Goal: Task Accomplishment & Management: Use online tool/utility

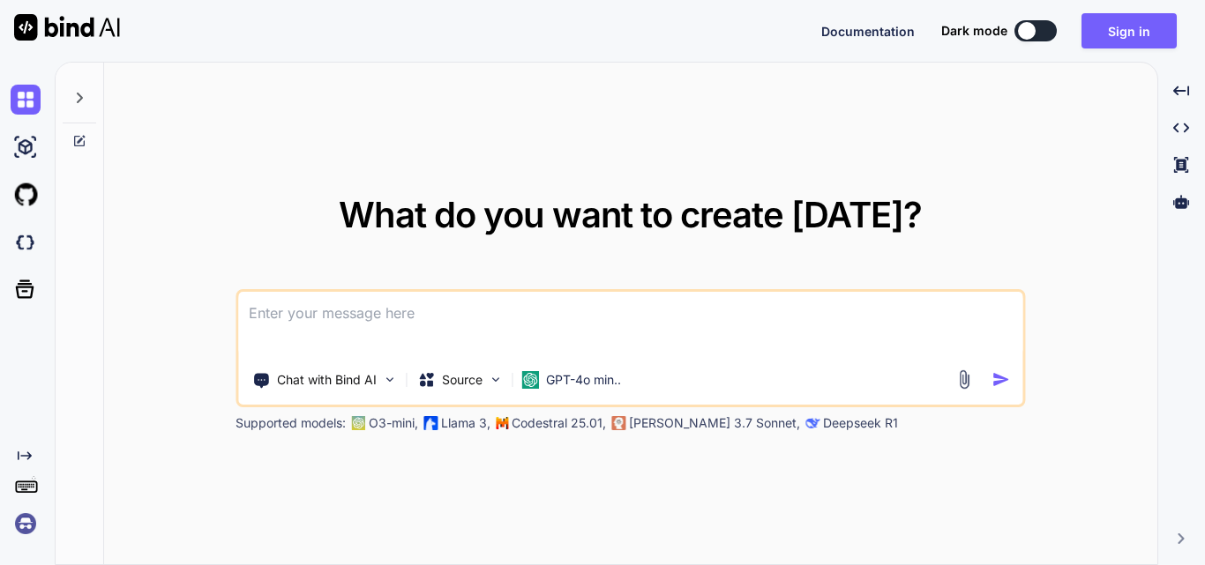
click at [307, 324] on textarea at bounding box center [630, 324] width 784 height 65
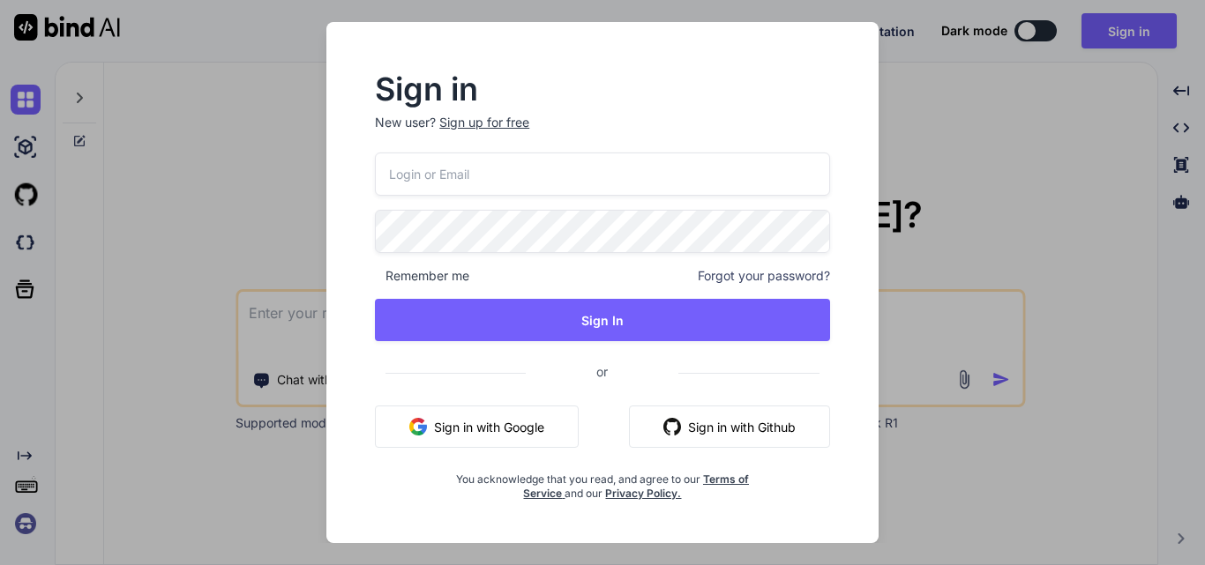
click at [506, 116] on div "Sign up for free" at bounding box center [484, 123] width 90 height 18
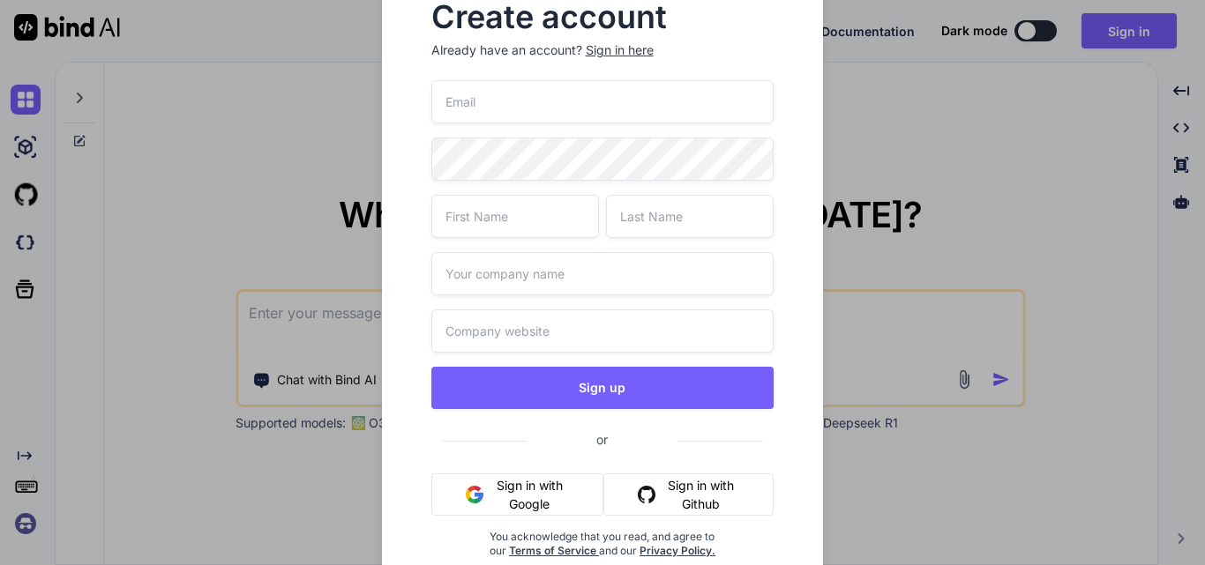
click at [467, 332] on input "text" at bounding box center [602, 331] width 343 height 43
paste input "https://www.google.com/search?q=wipro&rlz=1C1CHBF_enIN1176IN1176&oq=wipro&gs_lc…"
type input "https://www.google.com/search?q=wipro&rlz=1C1CHBF_enIN1176IN1176&oq=wipro&gs_lc…"
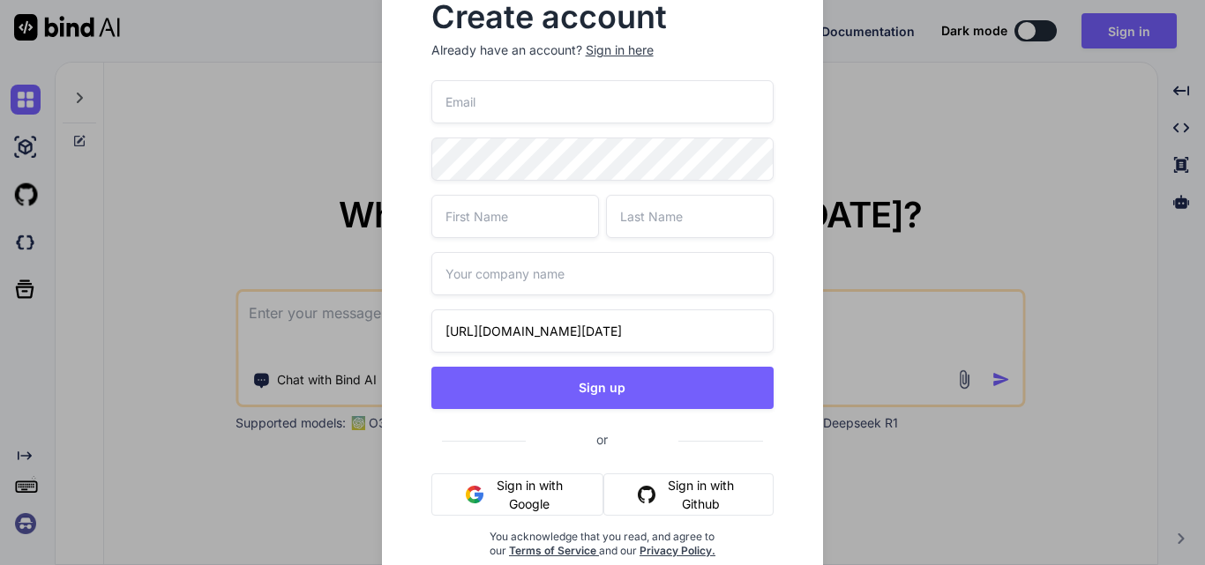
click at [474, 267] on input "text" at bounding box center [602, 273] width 343 height 43
type input "Wipro"
click at [491, 220] on input "text" at bounding box center [515, 216] width 168 height 43
type input "Upendra"
type input "Sahi"
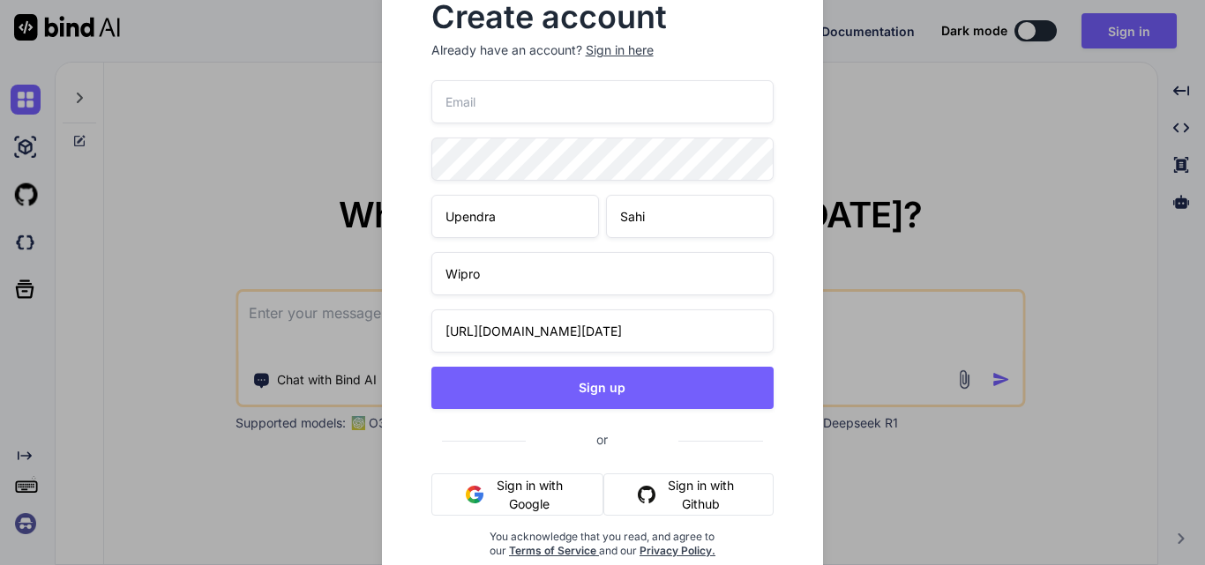
click at [468, 102] on input "email" at bounding box center [602, 101] width 343 height 43
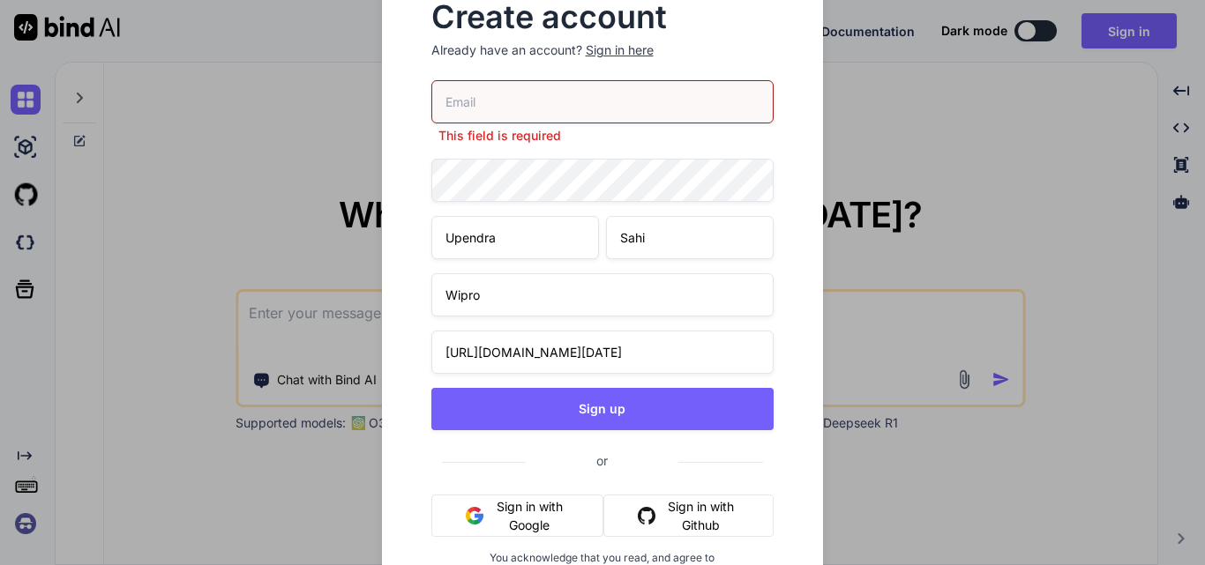
paste input "[EMAIL_ADDRESS][DOMAIN_NAME]"
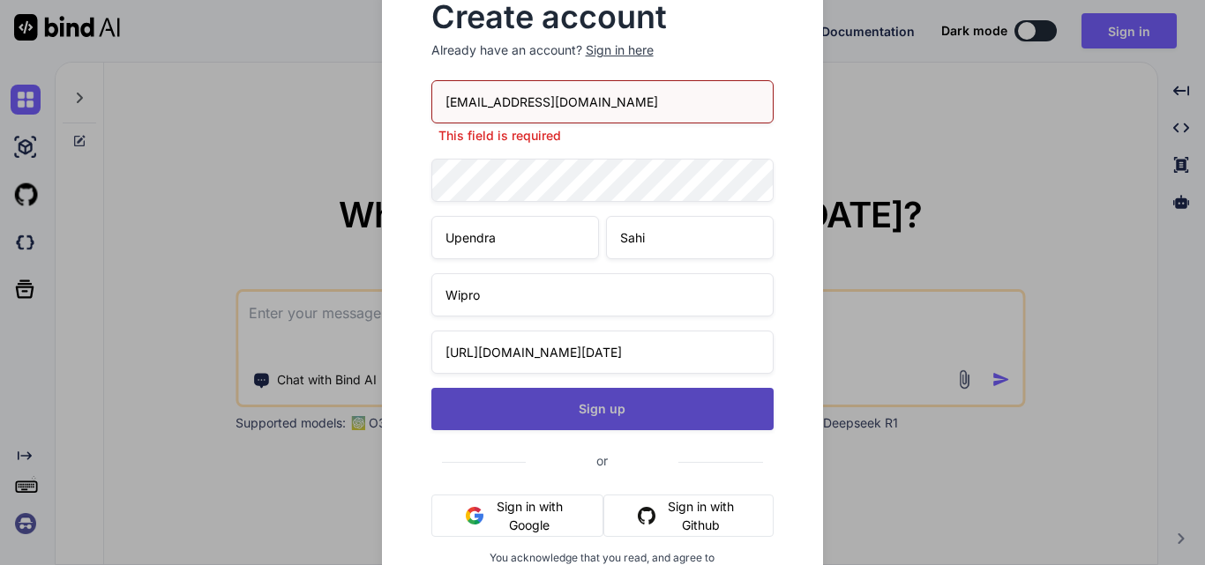
type input "[EMAIL_ADDRESS][DOMAIN_NAME]"
click at [571, 418] on div "nojicev890@futurejs.com This field is required Upendra Sahi Wipro https://www.g…" at bounding box center [602, 350] width 343 height 541
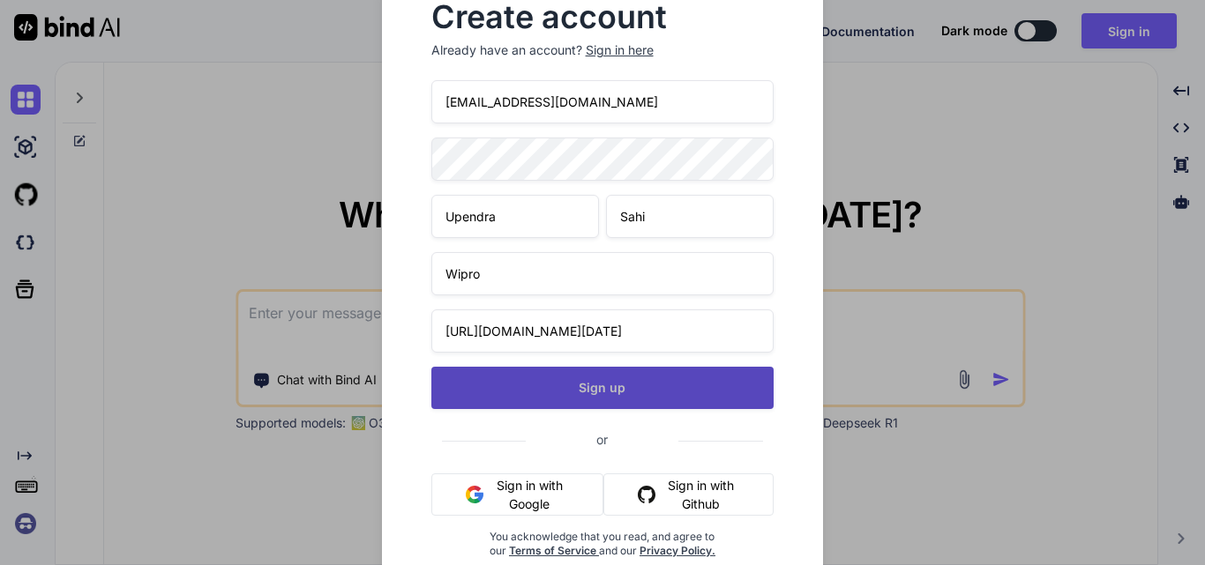
click at [547, 404] on button "Sign up" at bounding box center [602, 388] width 343 height 42
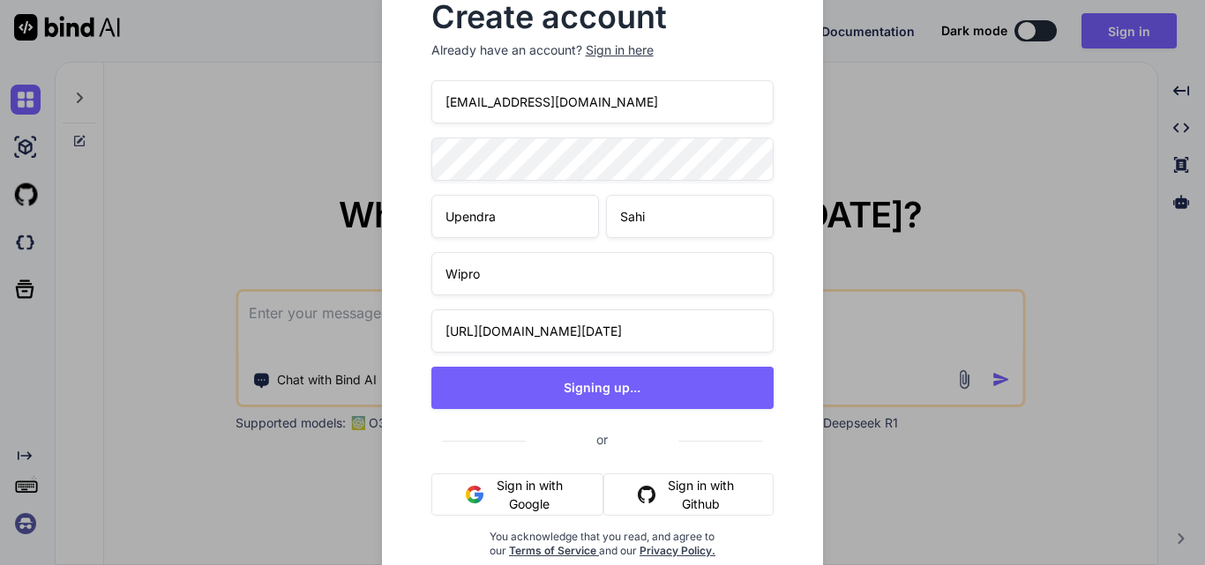
type textarea "x"
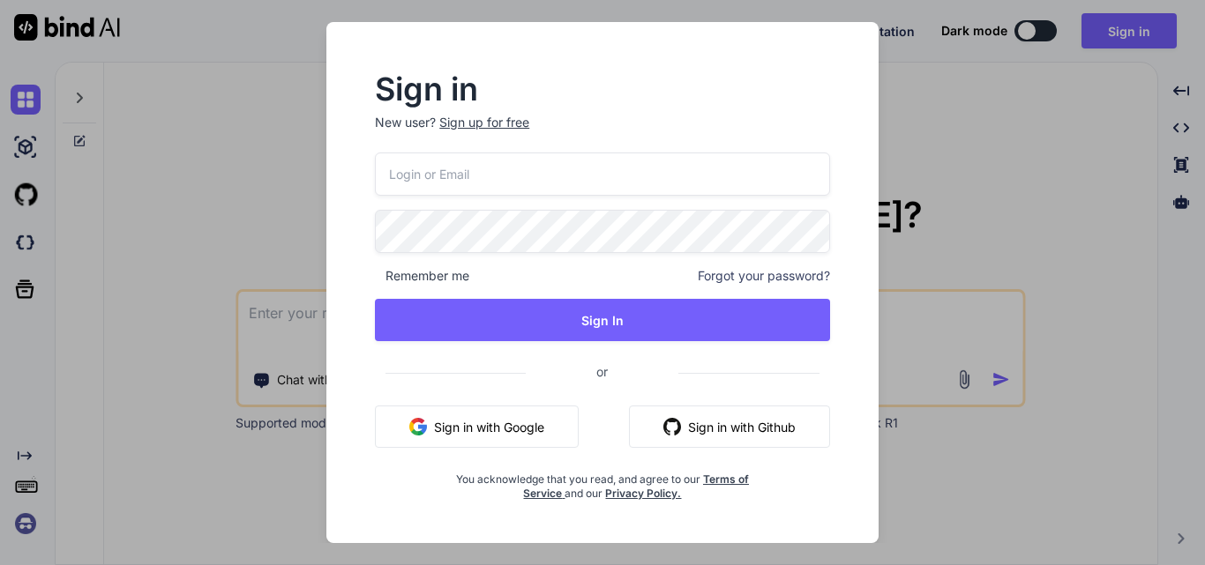
click at [467, 178] on input "email" at bounding box center [602, 174] width 455 height 43
paste input "[EMAIL_ADDRESS][DOMAIN_NAME]"
type input "[EMAIL_ADDRESS][DOMAIN_NAME]"
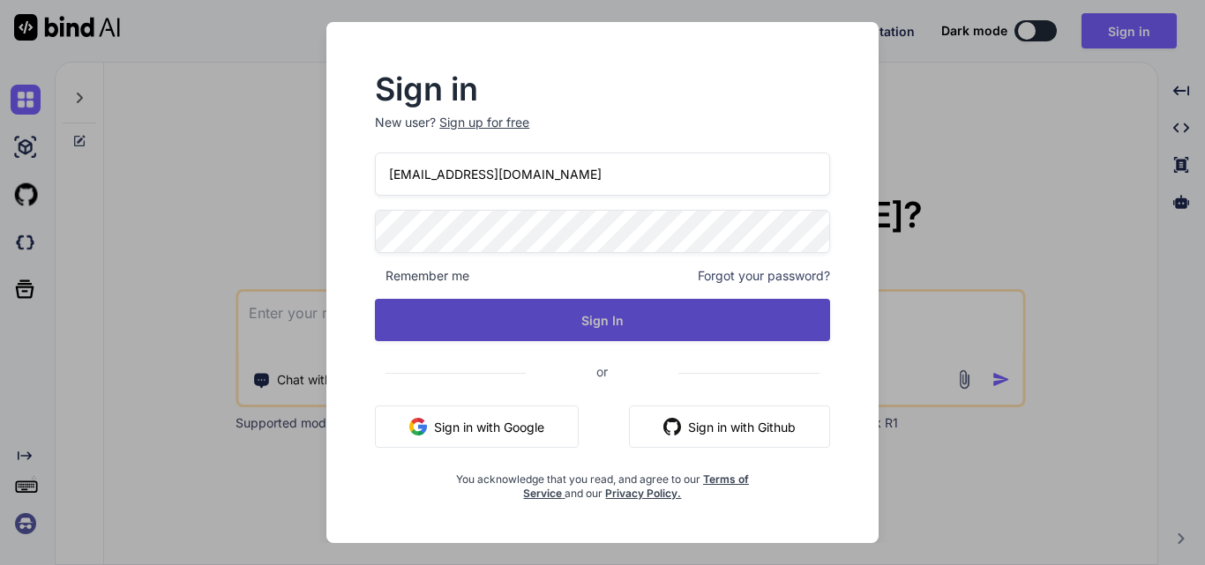
click at [538, 304] on button "Sign In" at bounding box center [602, 320] width 455 height 42
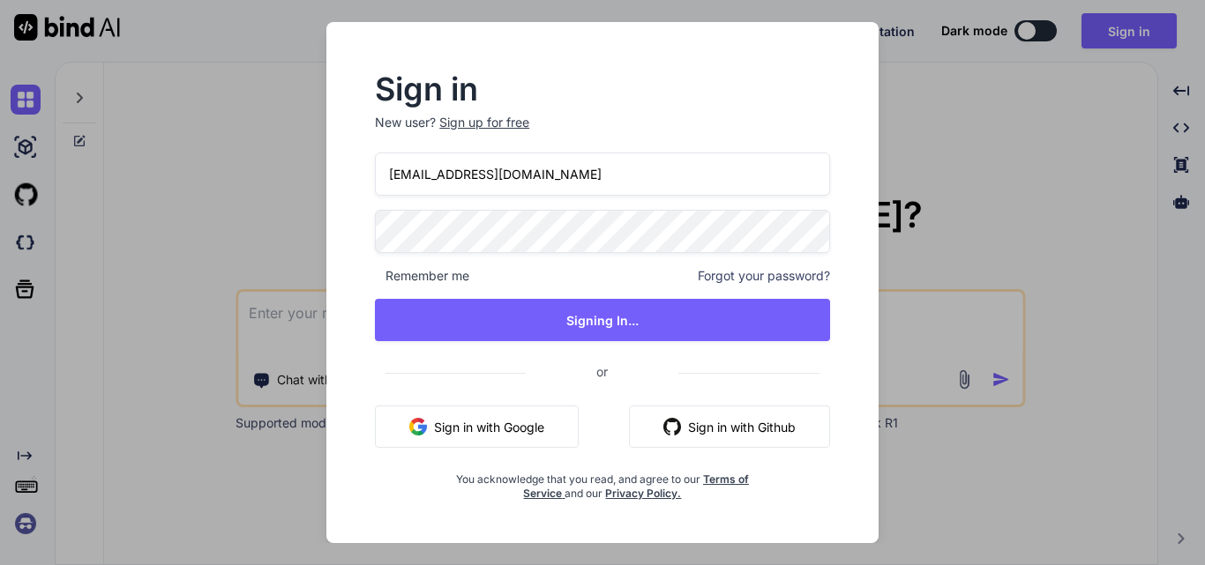
drag, startPoint x: 589, startPoint y: 183, endPoint x: 384, endPoint y: 175, distance: 204.7
click at [384, 175] on input "[EMAIL_ADDRESS][DOMAIN_NAME]" at bounding box center [602, 174] width 455 height 43
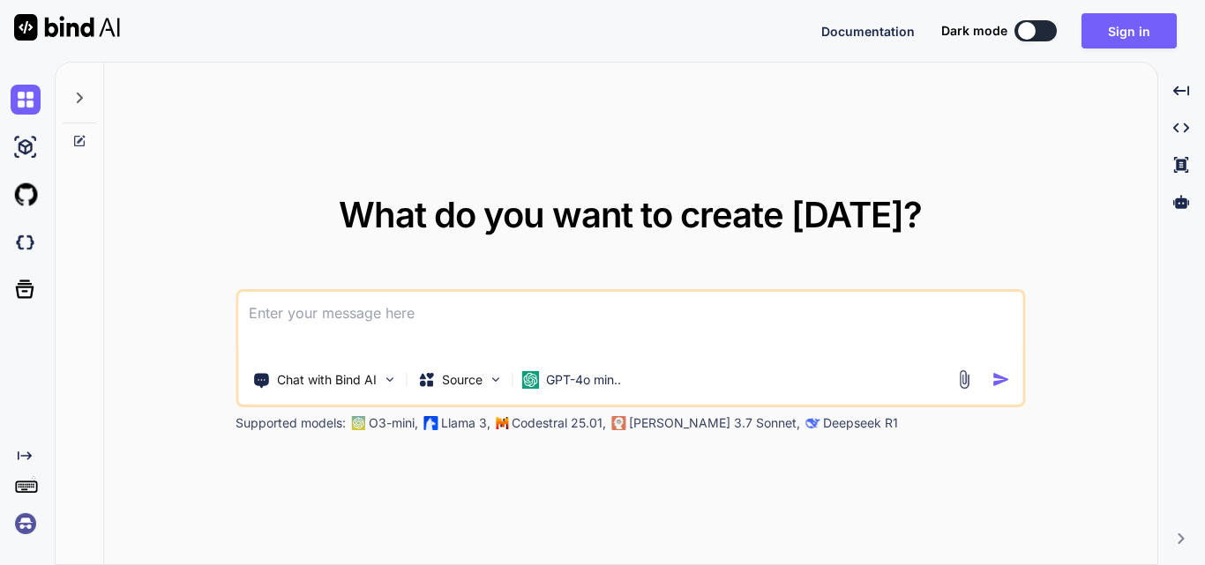
click at [408, 326] on textarea at bounding box center [630, 324] width 784 height 65
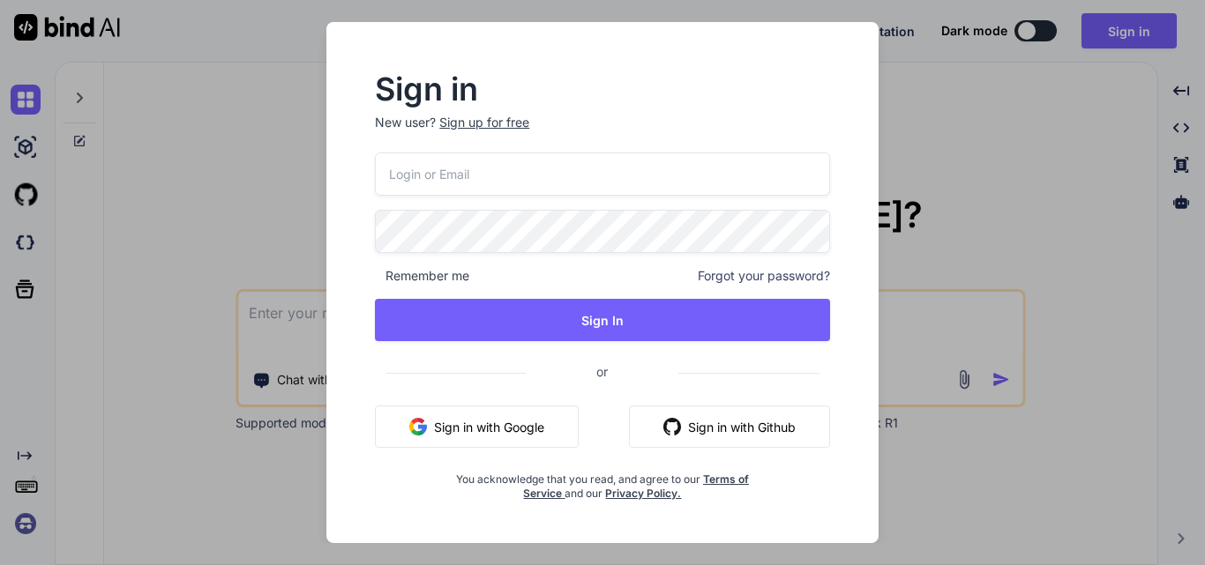
click at [437, 181] on input "email" at bounding box center [602, 174] width 455 height 43
paste input "[EMAIL_ADDRESS][DOMAIN_NAME]"
type input "[EMAIL_ADDRESS][DOMAIN_NAME]"
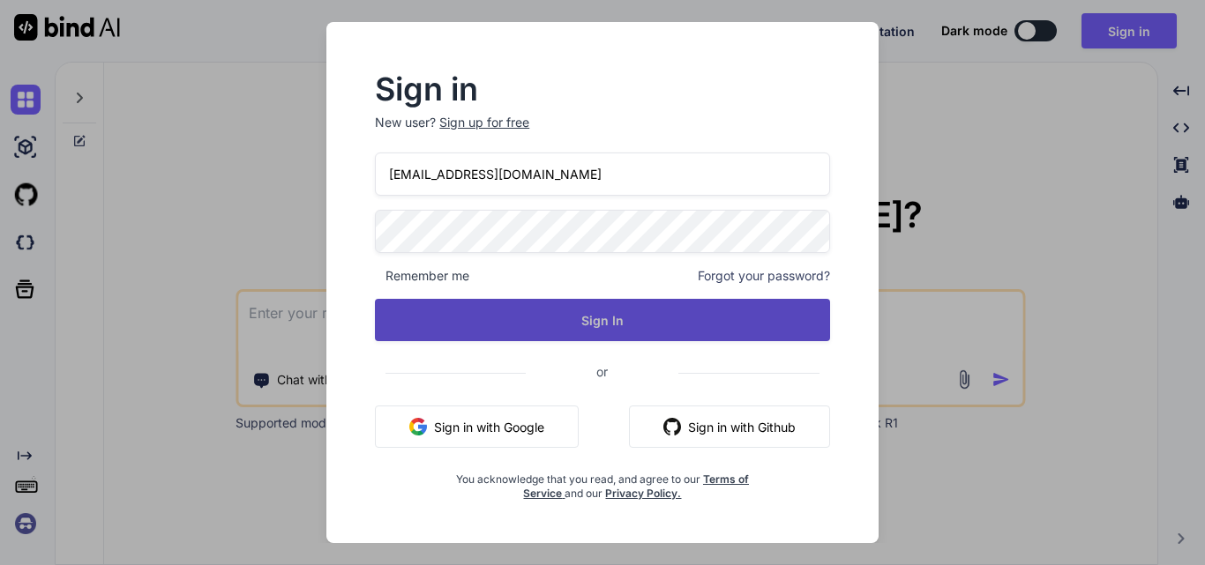
click at [581, 326] on button "Sign In" at bounding box center [602, 320] width 455 height 42
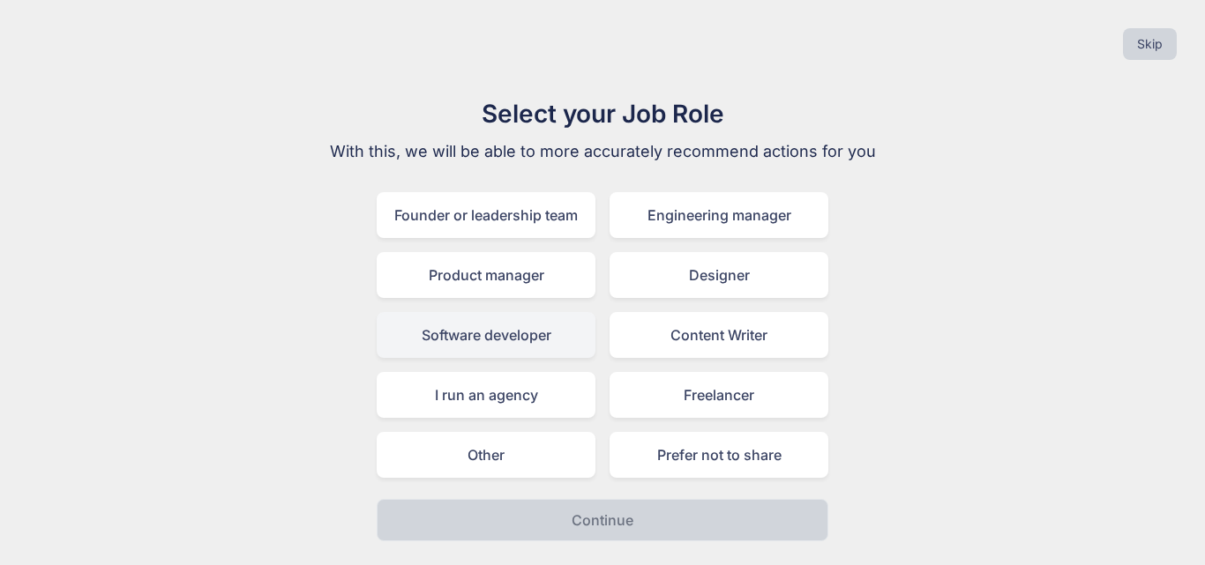
click at [467, 344] on div "Software developer" at bounding box center [486, 335] width 219 height 46
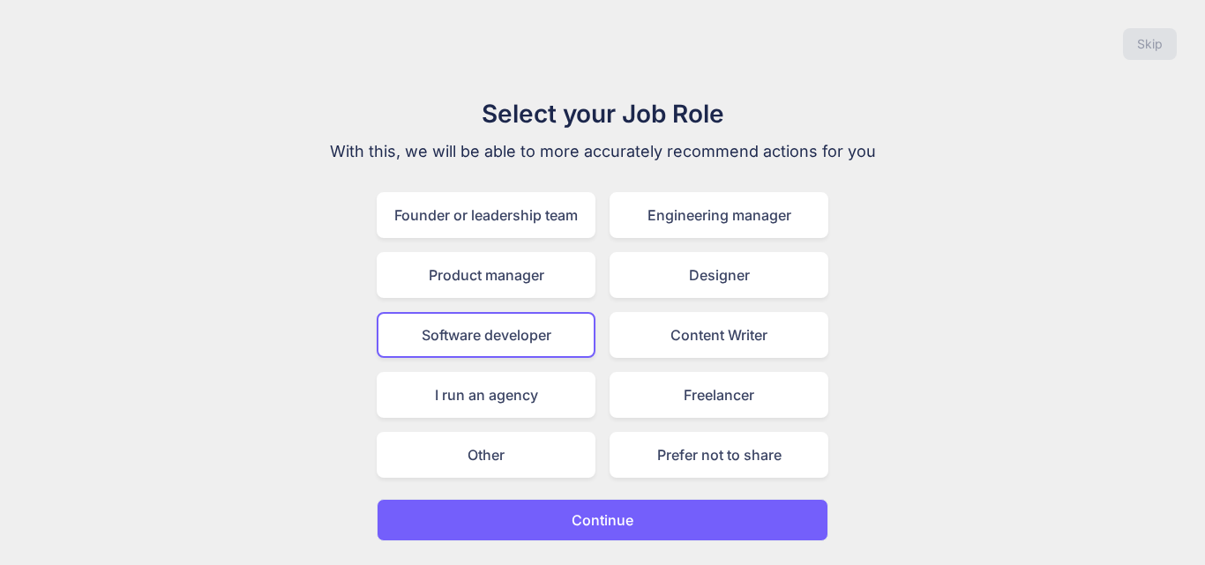
click at [606, 534] on button "Continue" at bounding box center [603, 520] width 452 height 42
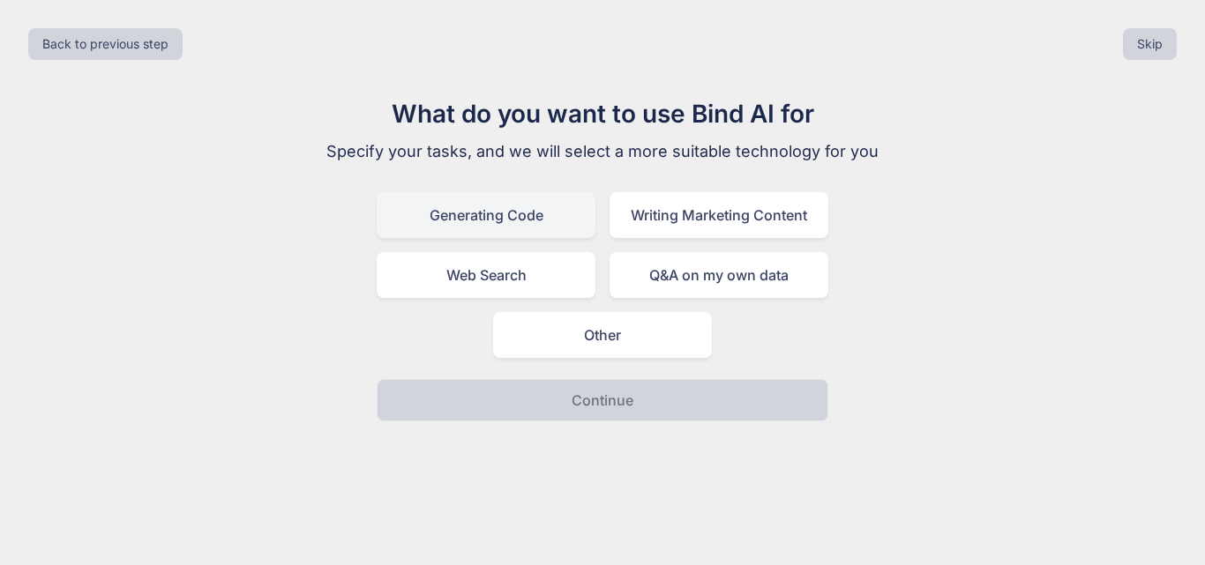
click at [506, 217] on div "Generating Code" at bounding box center [486, 215] width 219 height 46
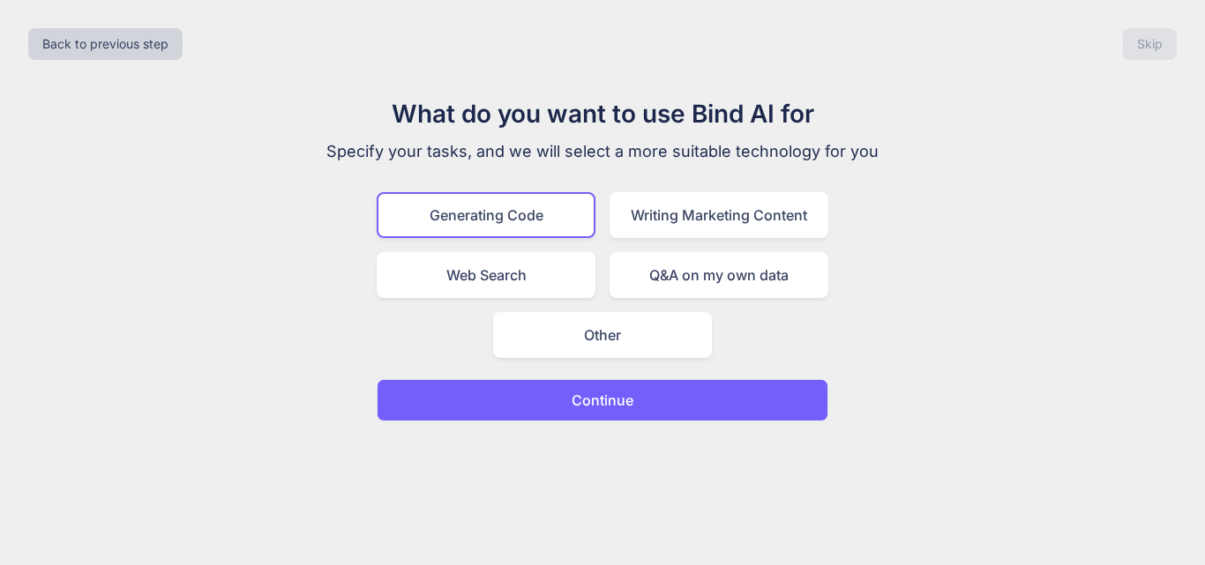
click at [556, 410] on button "Continue" at bounding box center [603, 400] width 452 height 42
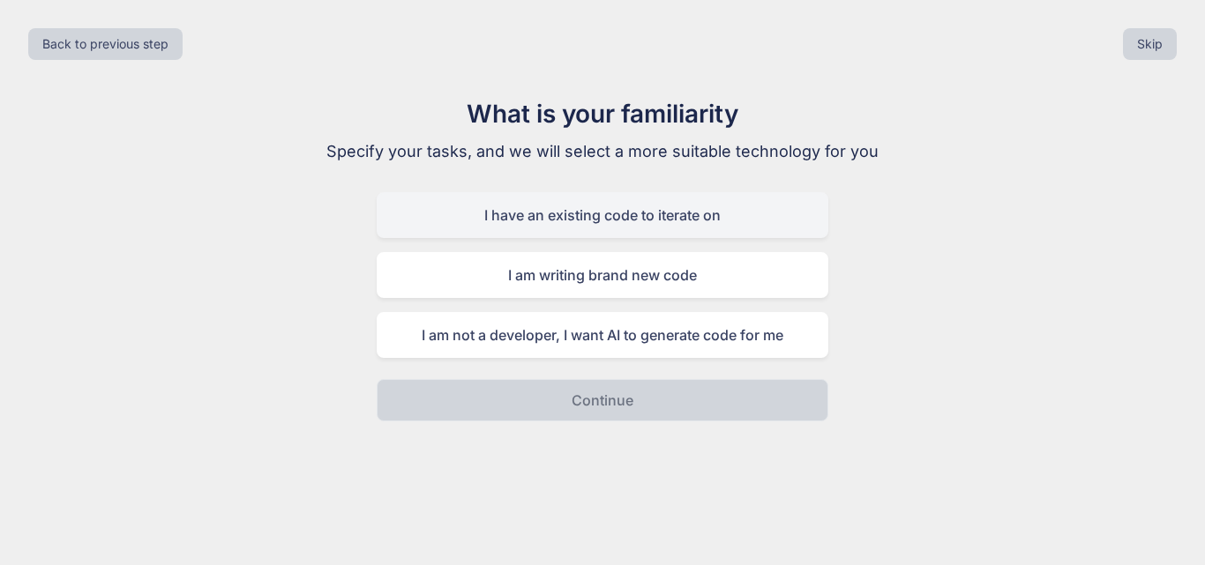
click at [522, 220] on div "I have an existing code to iterate on" at bounding box center [603, 215] width 452 height 46
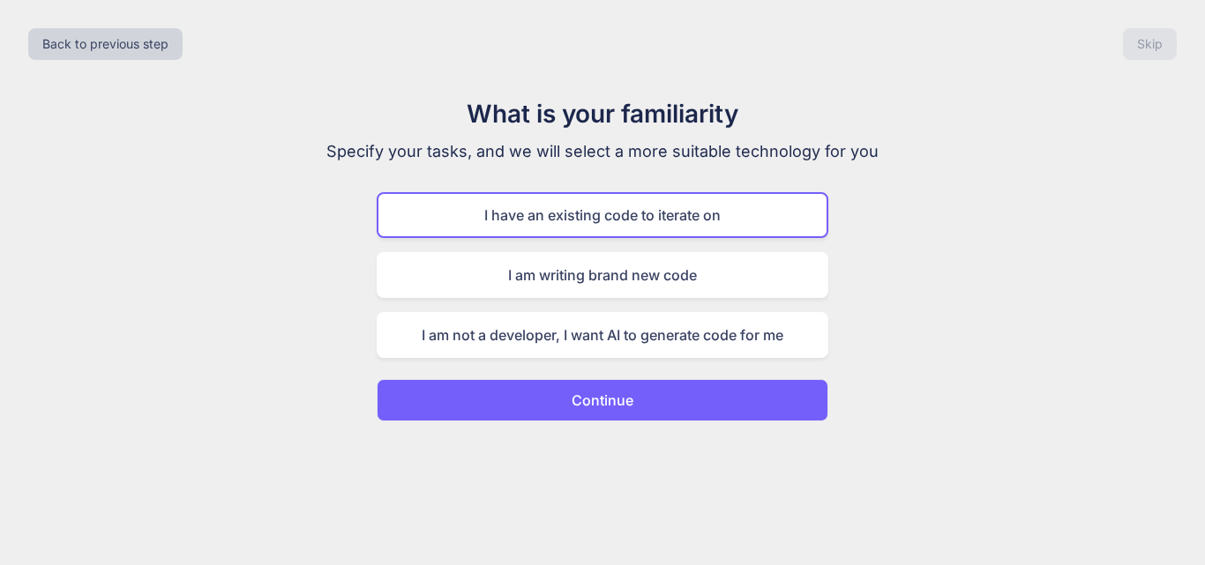
click at [557, 400] on button "Continue" at bounding box center [603, 400] width 452 height 42
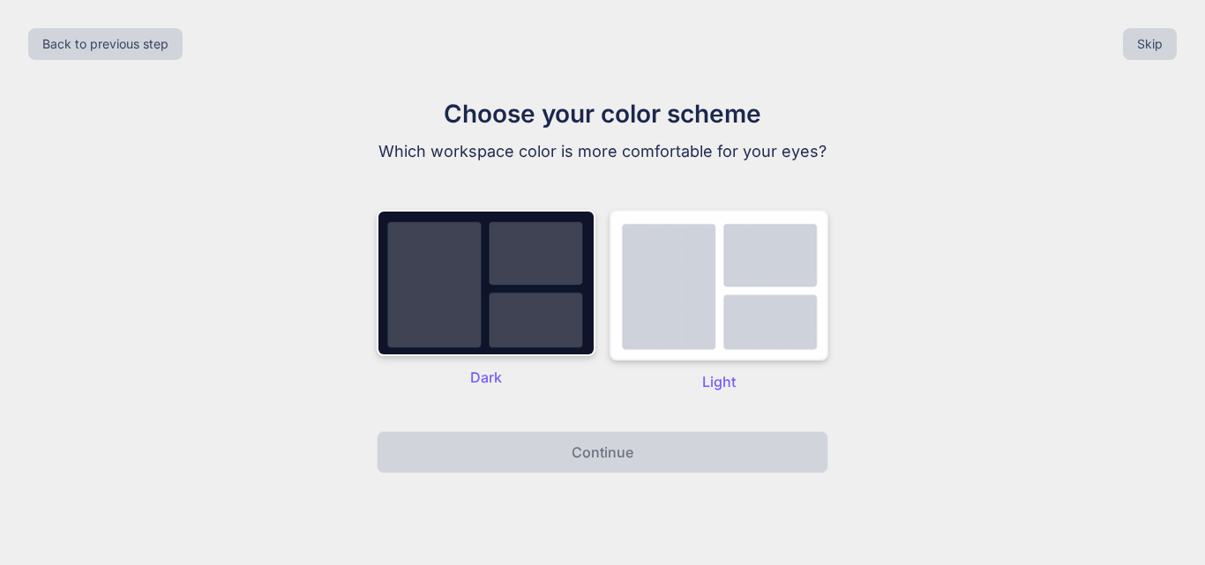
click at [693, 311] on img at bounding box center [718, 285] width 219 height 151
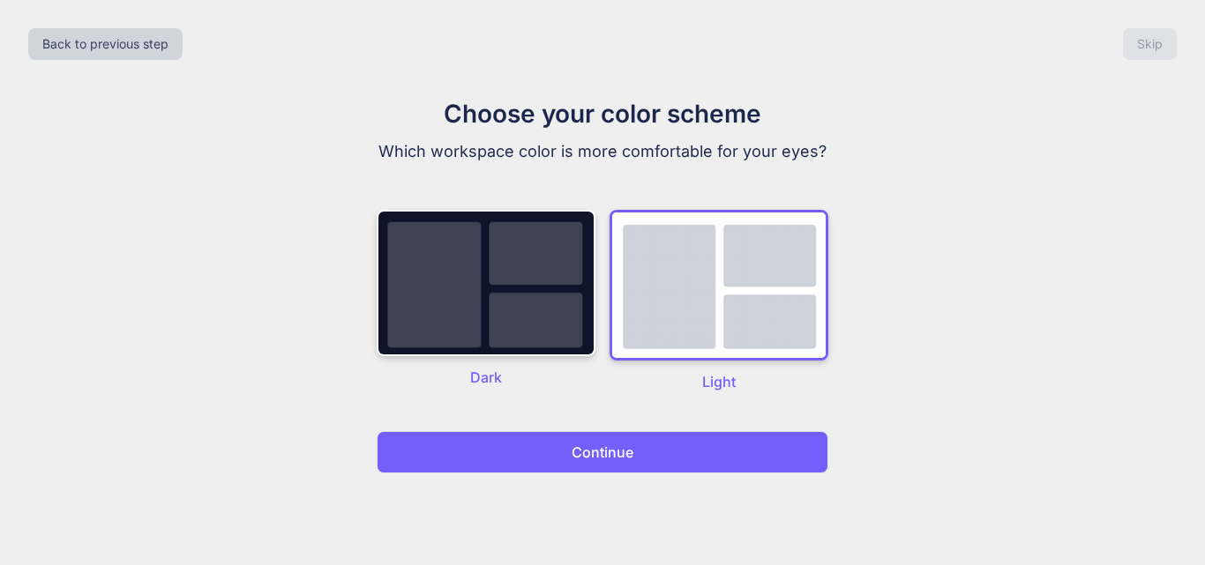
click at [612, 460] on p "Continue" at bounding box center [602, 452] width 62 height 21
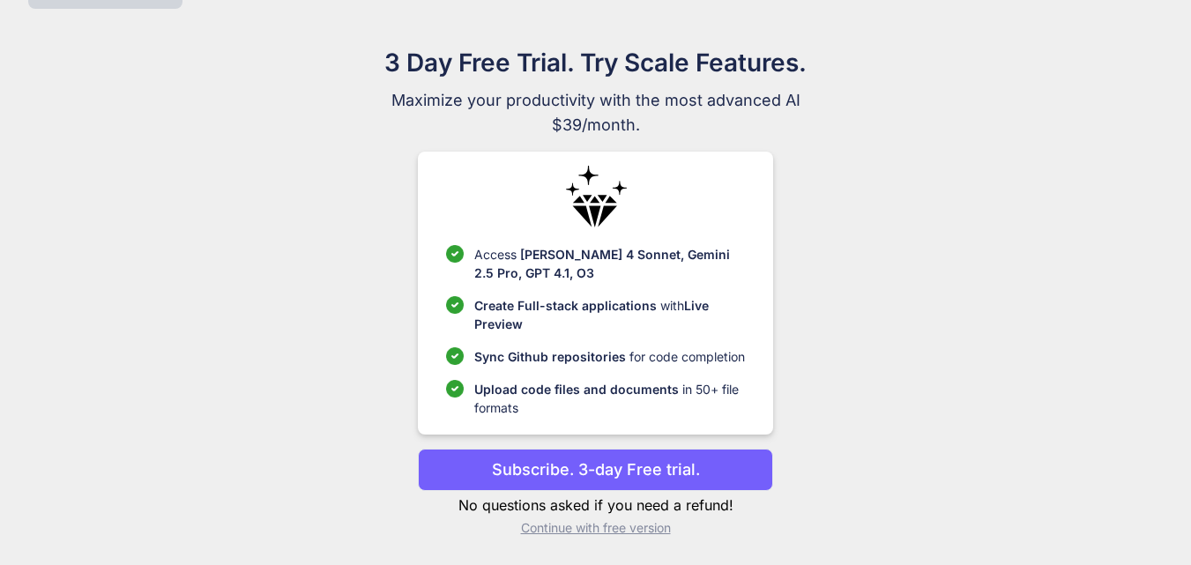
click at [564, 532] on p "Continue with free version" at bounding box center [595, 528] width 355 height 18
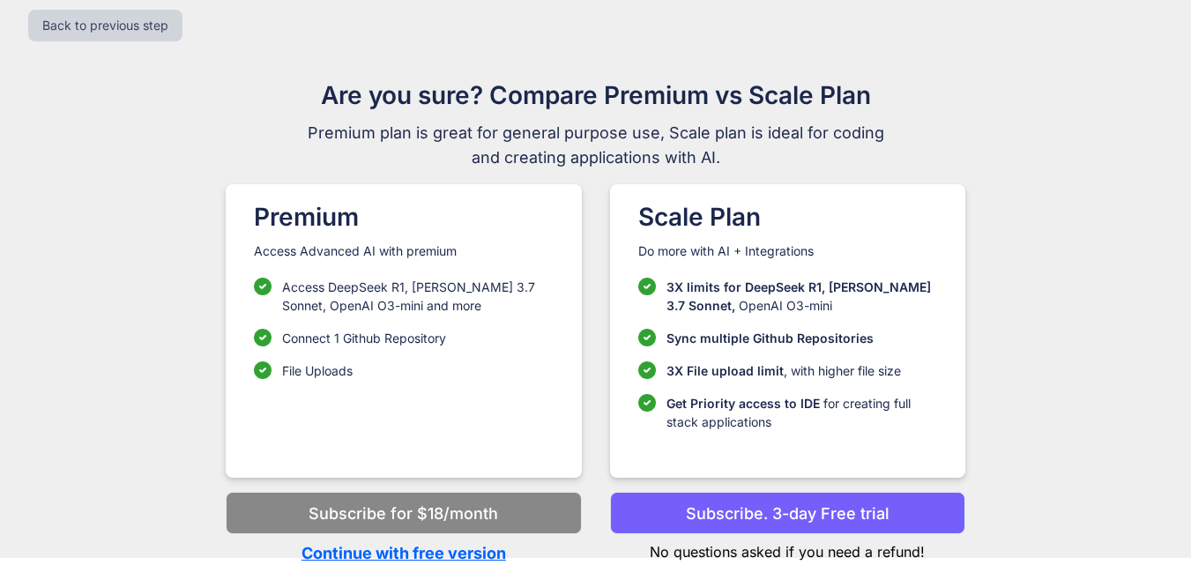
scroll to position [19, 0]
click at [407, 558] on p "Continue with free version" at bounding box center [403, 553] width 355 height 24
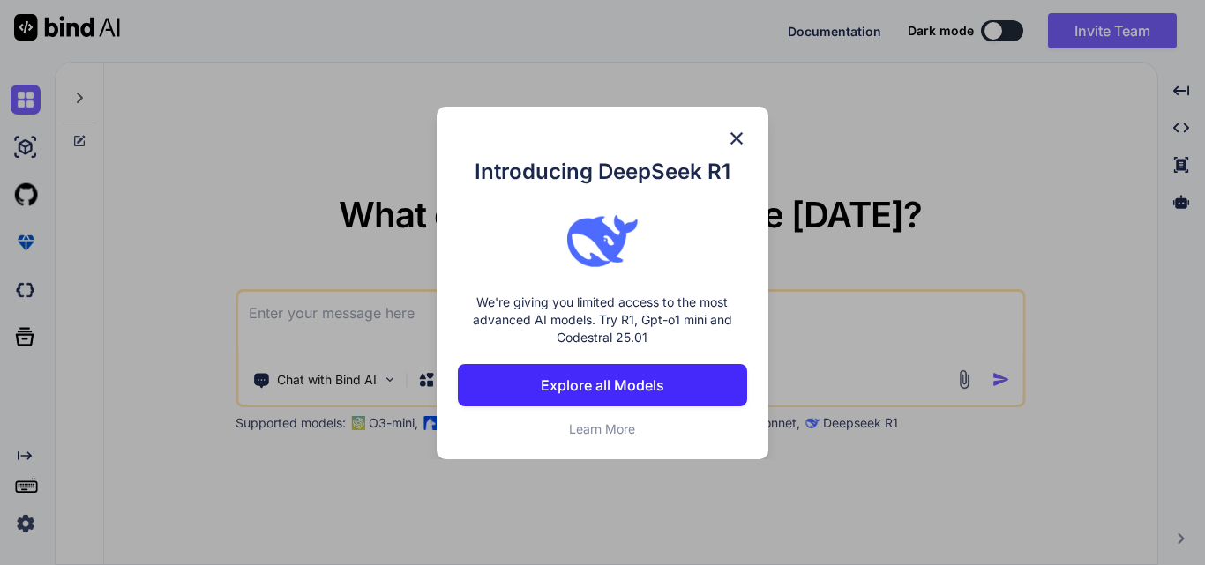
click at [734, 137] on img at bounding box center [736, 138] width 21 height 21
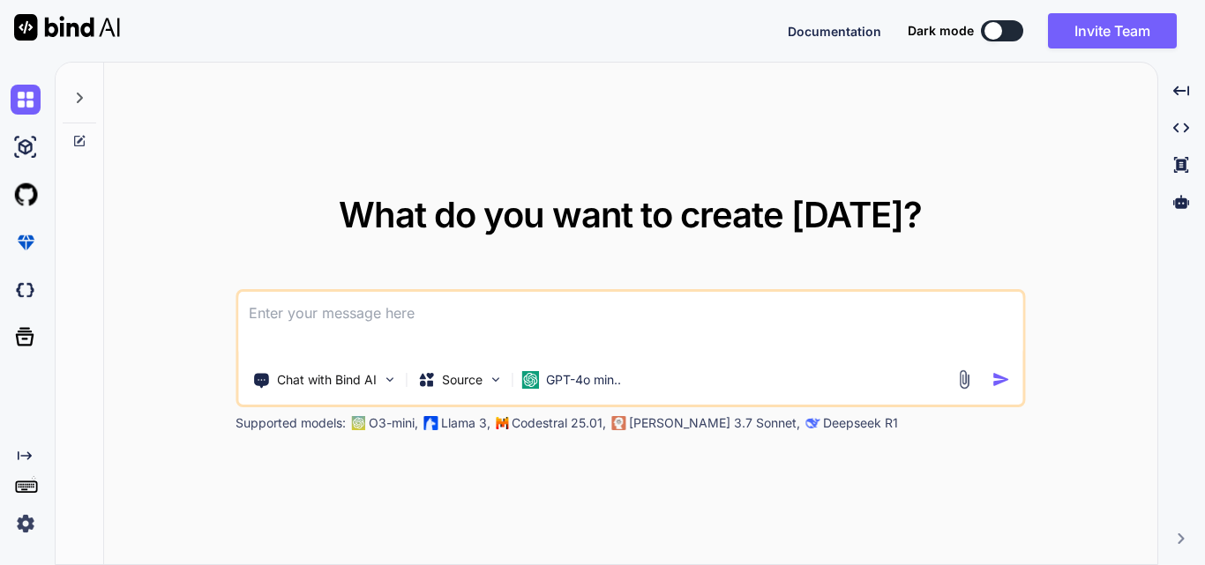
click at [352, 325] on textarea at bounding box center [630, 324] width 784 height 65
paste textarea "<tr> <td> <input type="checkbox" /> <label class="fontmaintainw2form" style="ma…"
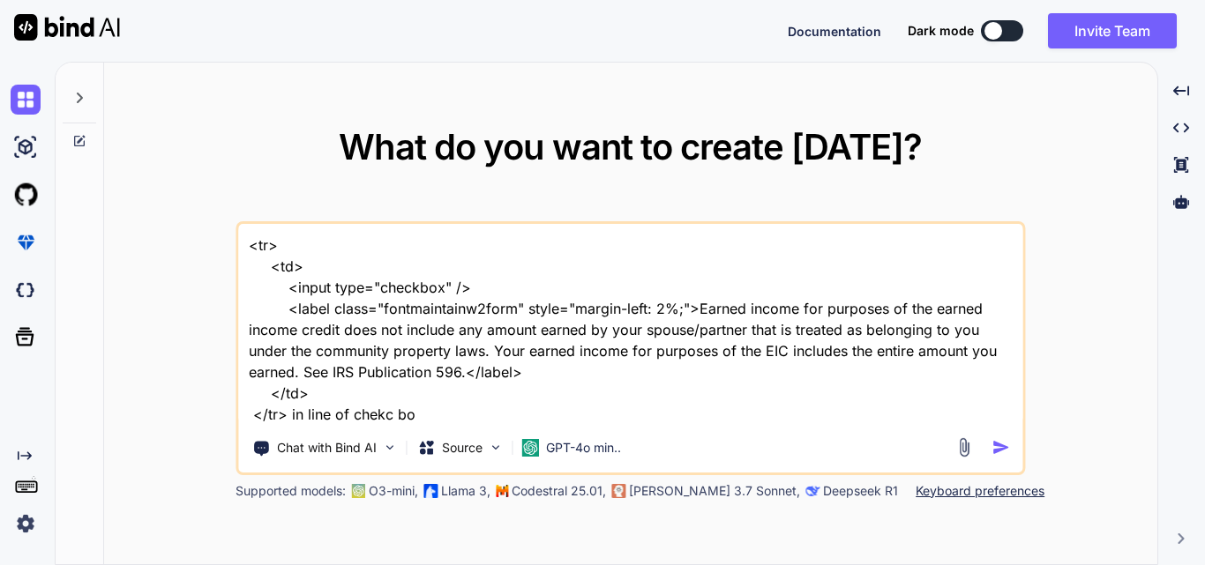
type textarea "<tr> <td> <input type="checkbox" /> <label class="fontmaintainw2form" style="ma…"
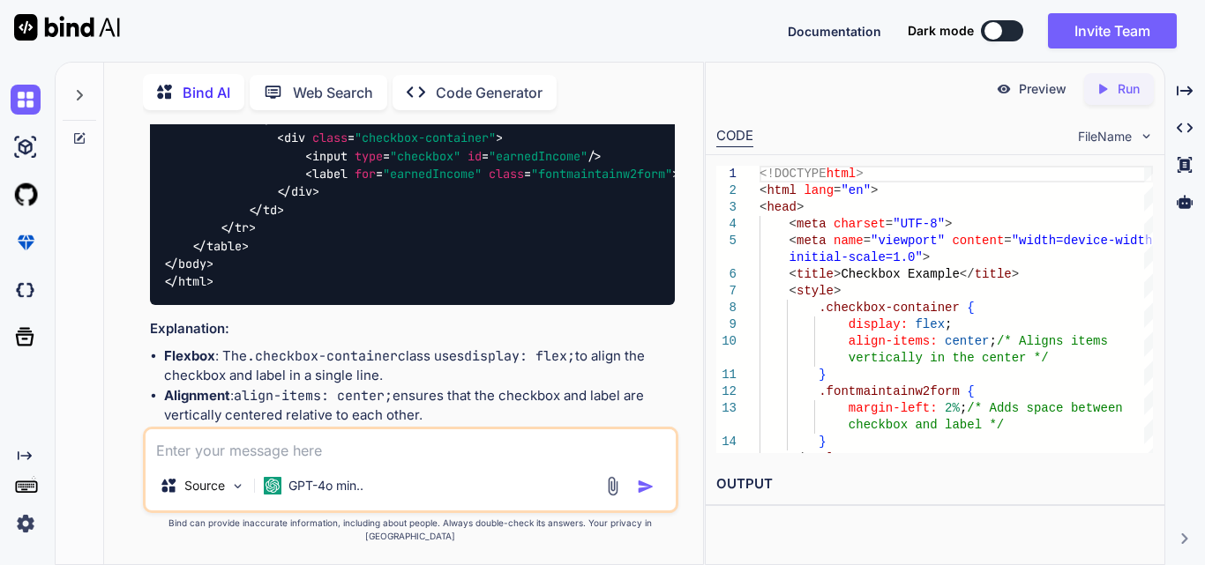
scroll to position [608, 0]
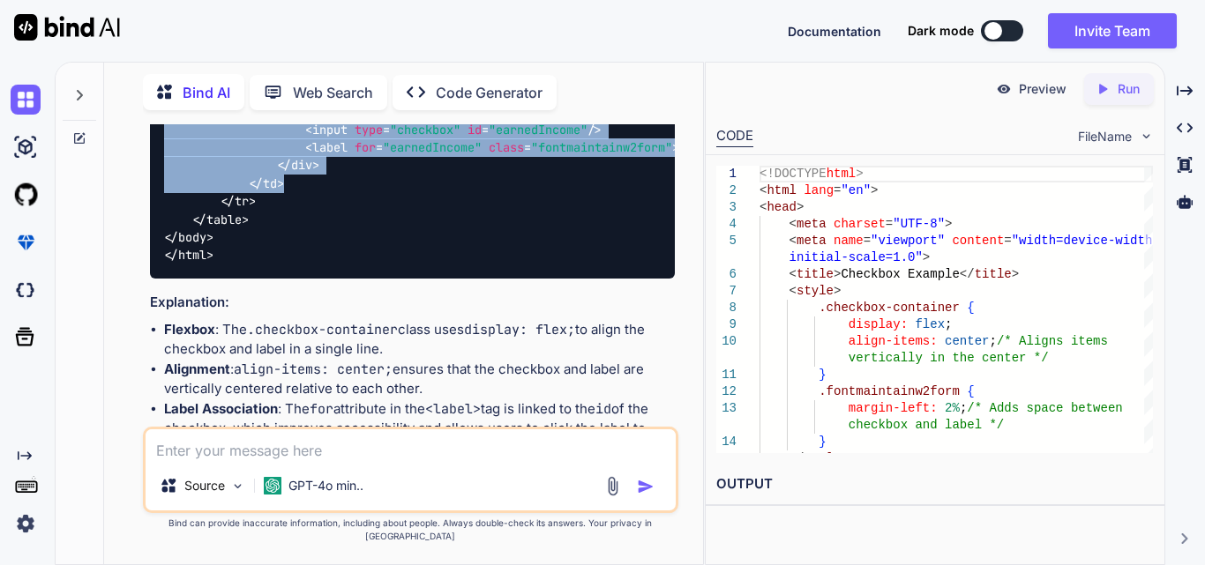
drag, startPoint x: 247, startPoint y: 220, endPoint x: 297, endPoint y: 342, distance: 131.7
click at [297, 280] on div "<!DOCTYPE html > < html lang = "en" > < head > < meta charset = "UTF-8" > < met…" at bounding box center [412, 67] width 525 height 424
copy code "< td > < div class = "checkbox-container" > < input type = "checkbox" id = "ear…"
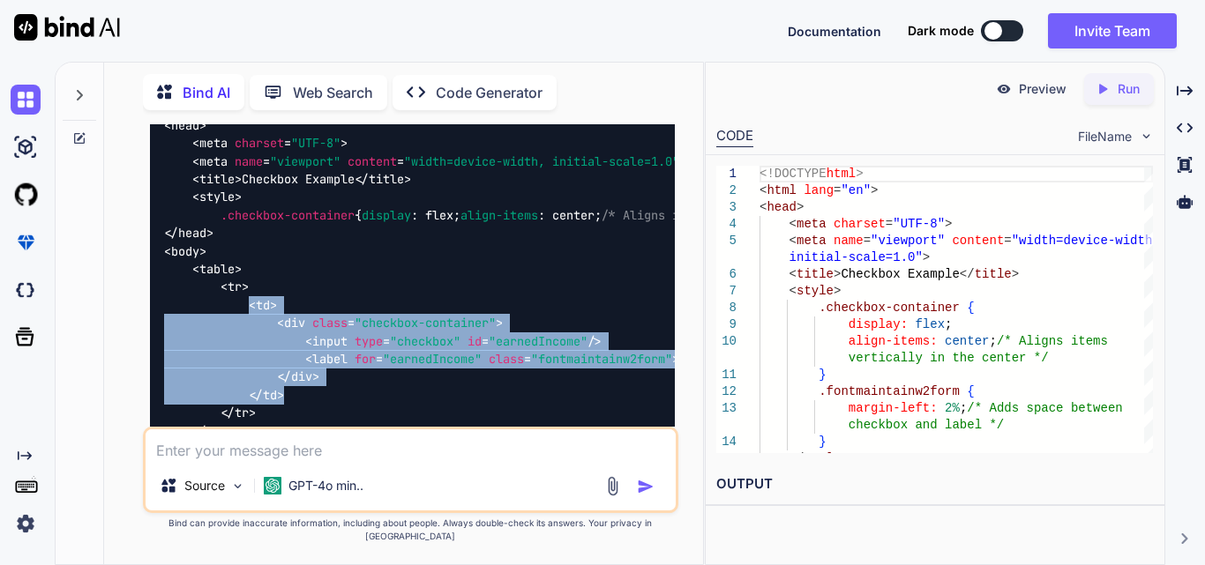
scroll to position [432, 0]
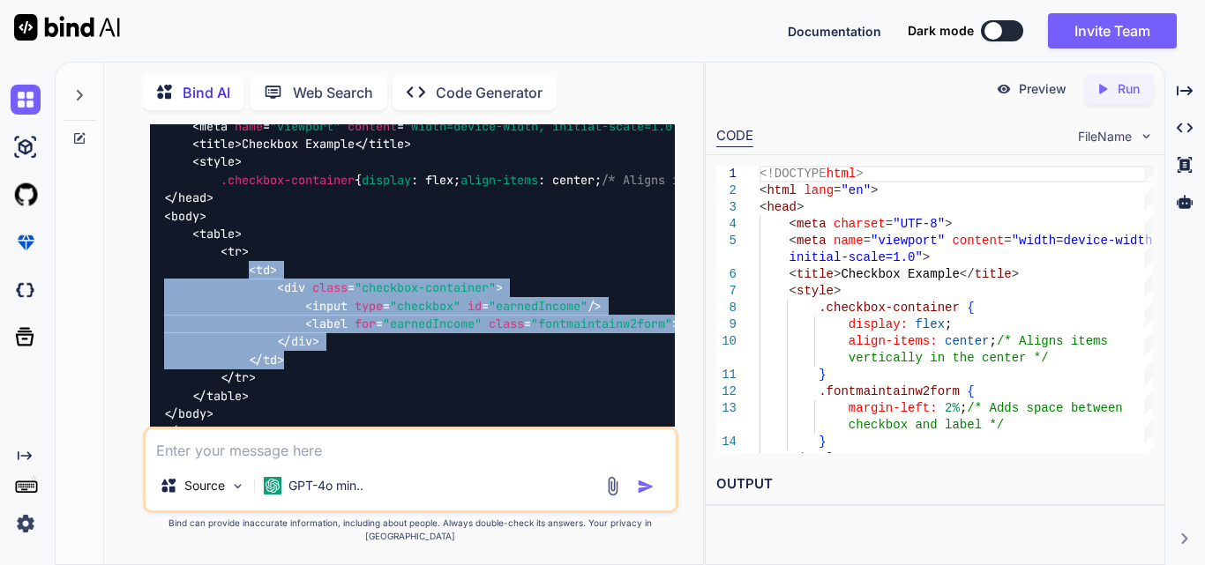
drag, startPoint x: 215, startPoint y: 182, endPoint x: 230, endPoint y: 231, distance: 51.6
click at [230, 231] on div "<!DOCTYPE html > < html lang = "en" > < head > < meta charset = "UTF-8" > < met…" at bounding box center [412, 244] width 525 height 424
copy span ".checkbox-container { display : flex; align-items : center; /* Aligns items ver…"
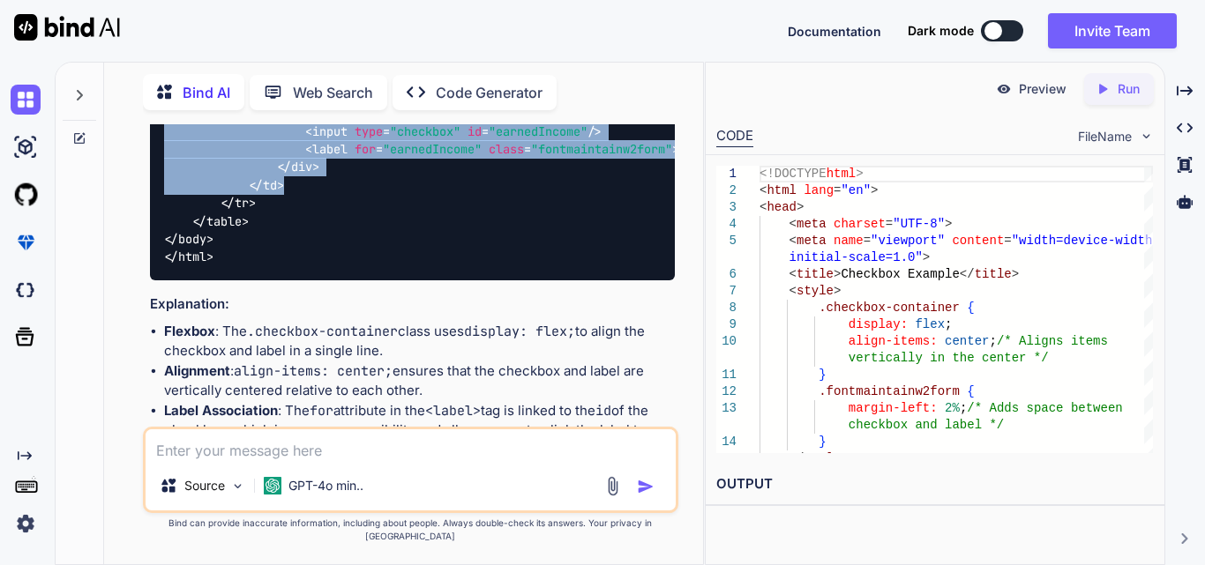
scroll to position [608, 0]
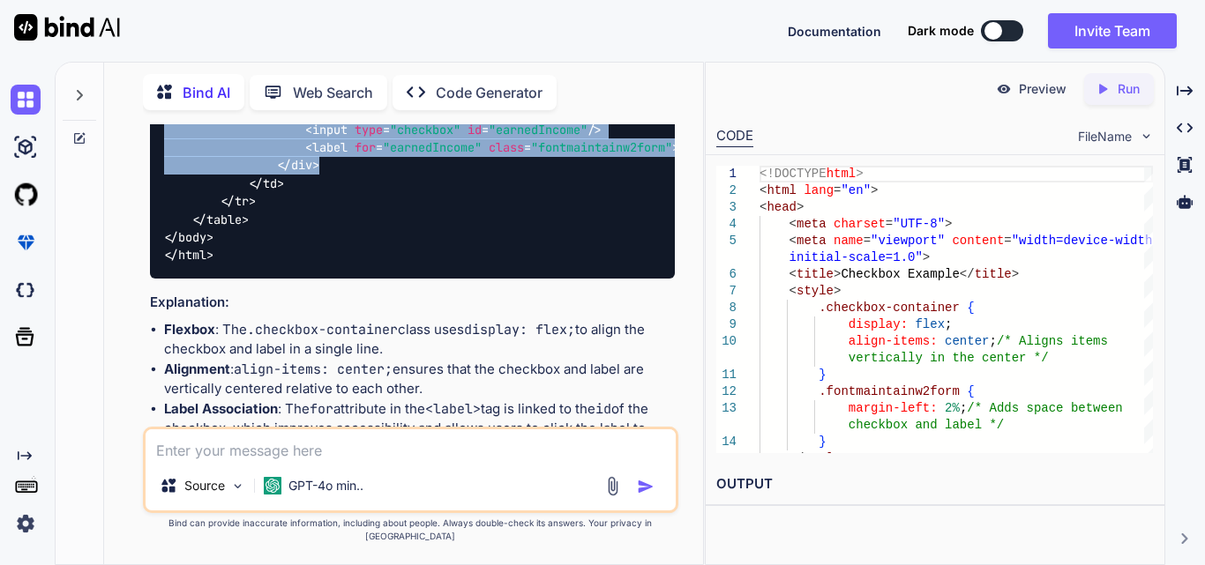
drag, startPoint x: 271, startPoint y: 241, endPoint x: 340, endPoint y: 325, distance: 109.1
click at [340, 280] on div "<!DOCTYPE html > < html lang = "en" > < head > < meta charset = "UTF-8" > < met…" at bounding box center [412, 67] width 525 height 424
copy code "< div class = "checkbox-container" > < input type = "checkbox" id = "earnedInco…"
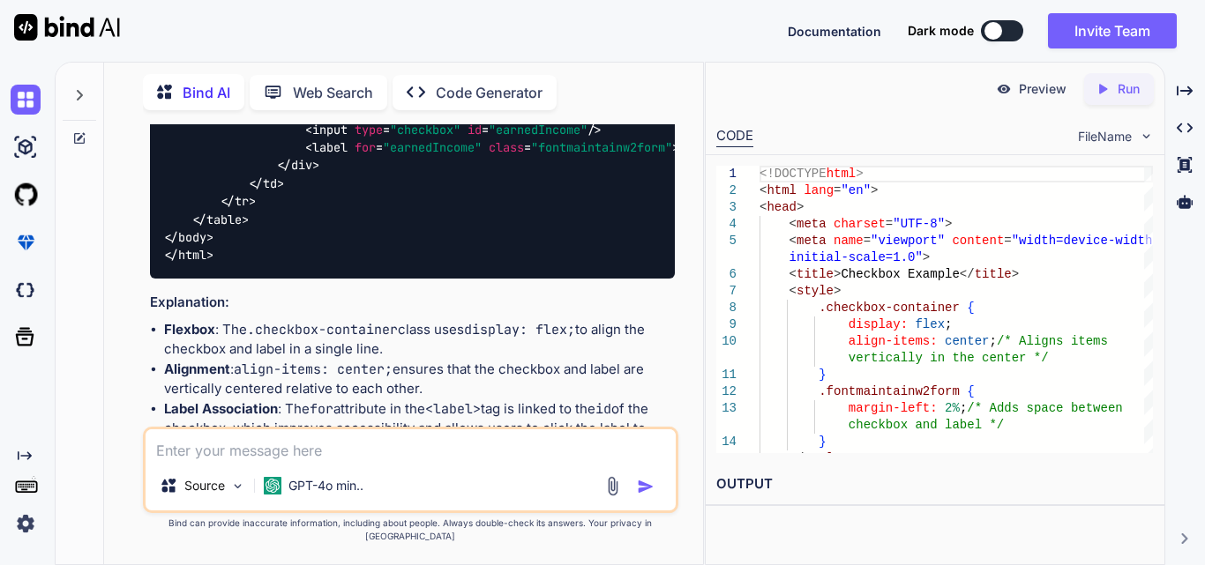
click at [254, 460] on textarea at bounding box center [411, 445] width 530 height 32
paste textarea "<td> <input type="checkbox" /> <label class="fontmaintainw2form" style="margin-…"
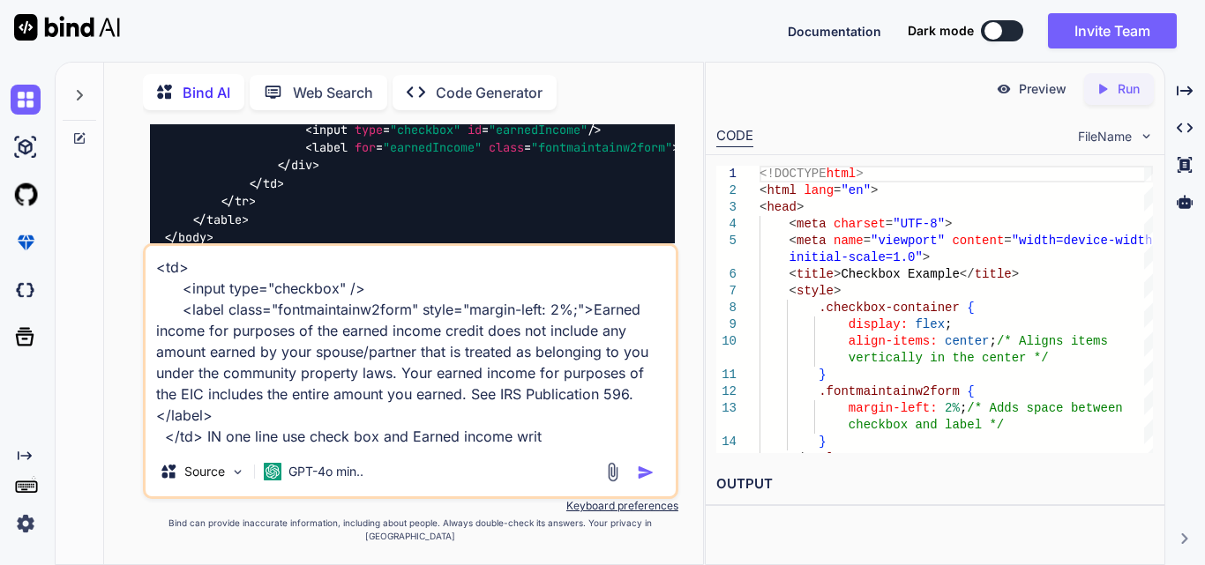
type textarea "<td> <input type="checkbox" /> <label class="fontmaintainw2form" style="margin-…"
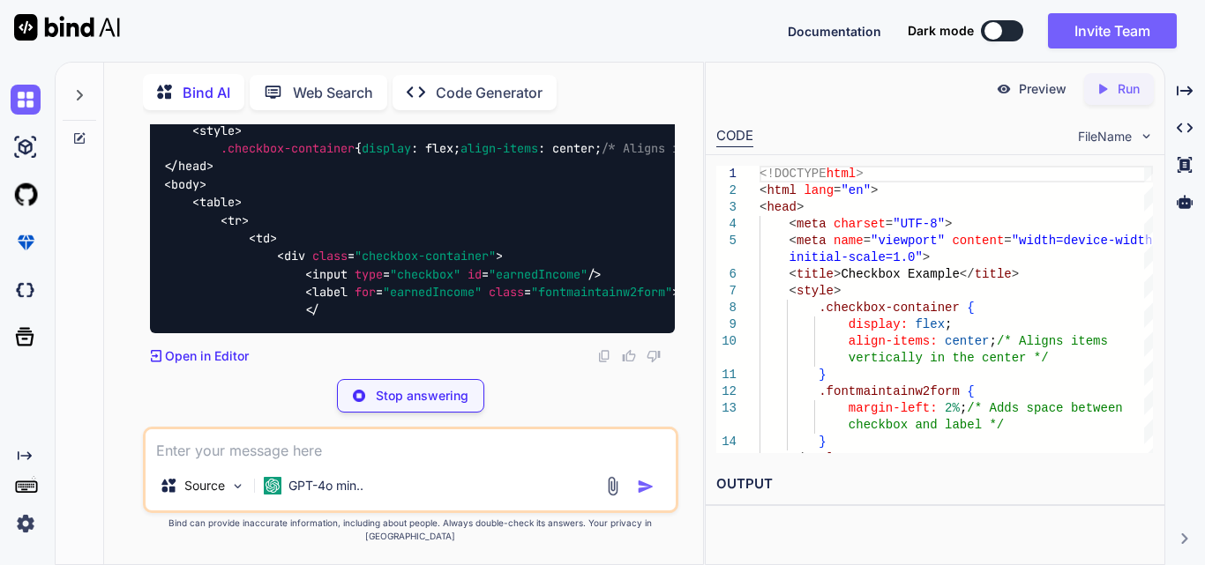
scroll to position [1721, 0]
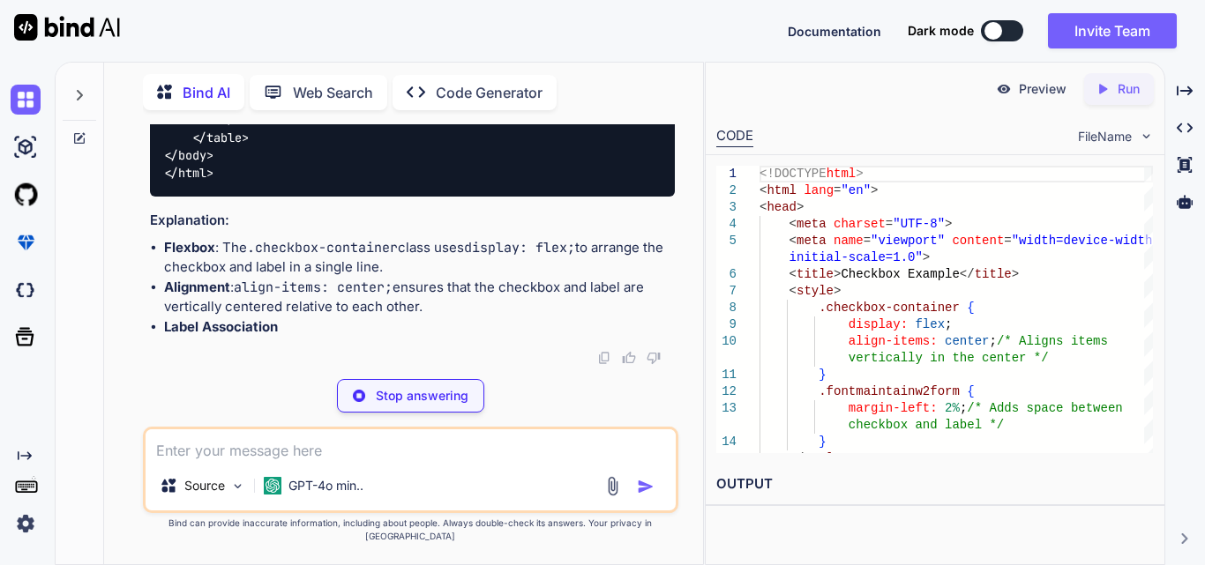
drag, startPoint x: 275, startPoint y: 237, endPoint x: 350, endPoint y: 329, distance: 118.5
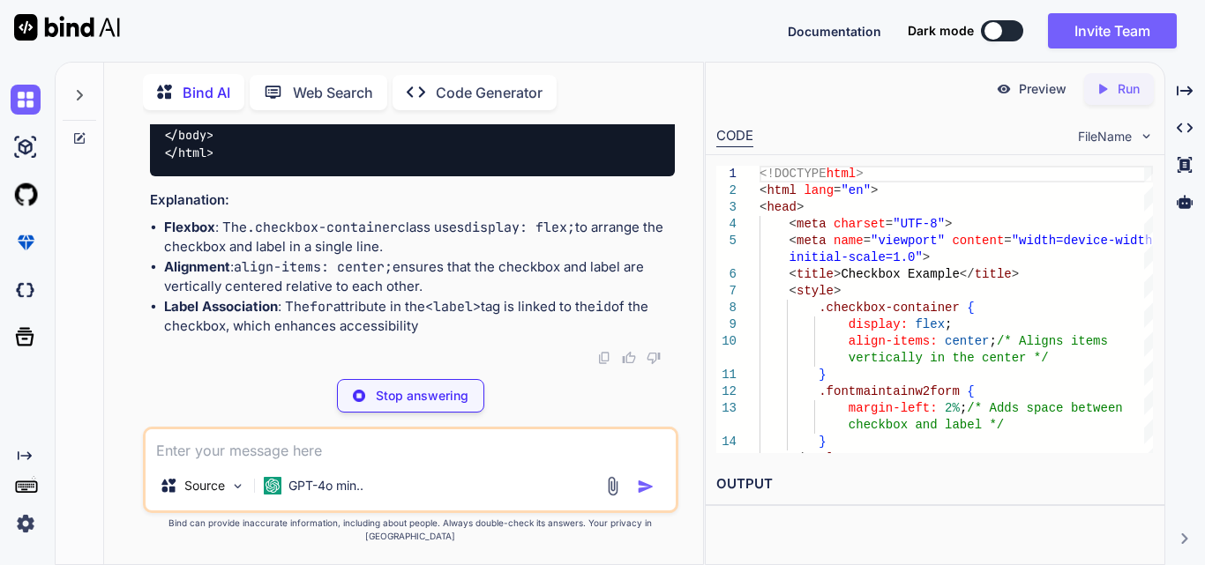
copy code "< div class = "checkbox-container" > < input type = "checkbox" id = "earnedInco…"
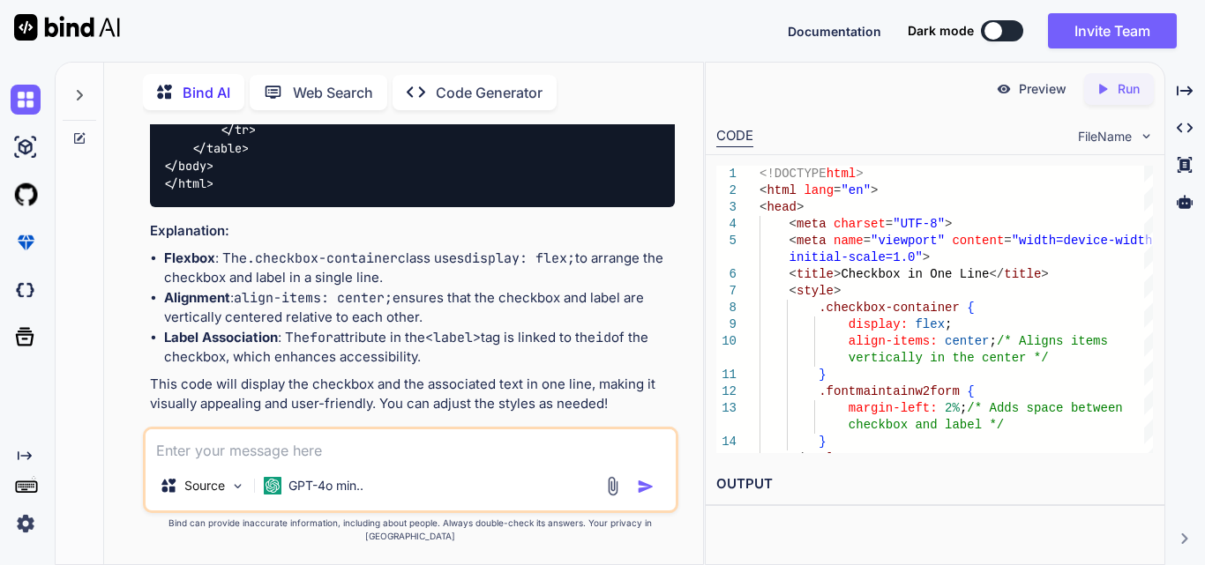
scroll to position [1530, 0]
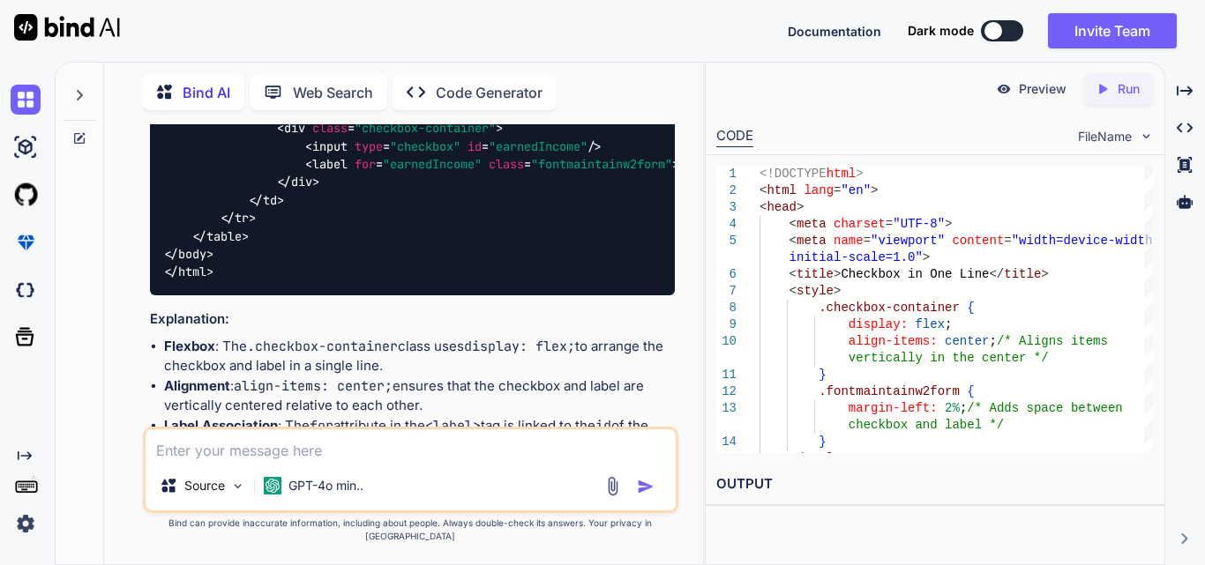
click at [268, 28] on span ".checkbox-container" at bounding box center [287, 20] width 134 height 16
drag, startPoint x: 359, startPoint y: 193, endPoint x: 230, endPoint y: 196, distance: 128.8
click at [230, 28] on span ".checkbox-container { display : flex; align-items : center; /* Aligns items ver…" at bounding box center [816, 20] width 1305 height 16
copy span "checkbox-container"
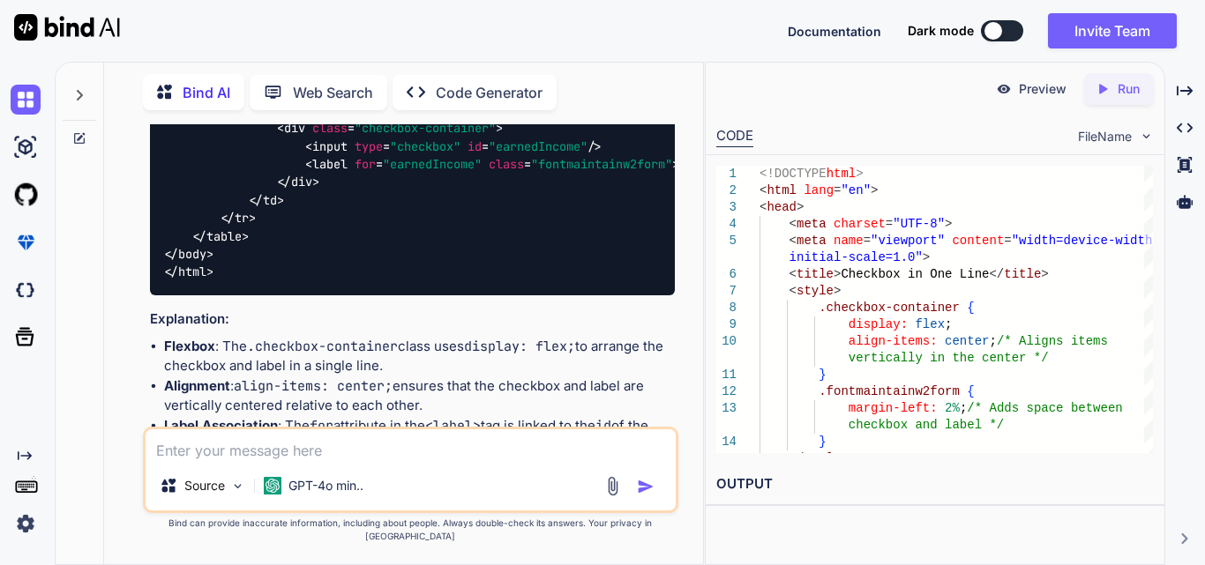
drag, startPoint x: 213, startPoint y: 194, endPoint x: 228, endPoint y: 248, distance: 55.8
click at [228, 28] on span ".checkbox-container { display : flex; align-items : center; /* Aligns items ver…" at bounding box center [816, 20] width 1305 height 16
copy span ".checkbox-container { display : flex; align-items : center; /* Aligns items ver…"
click at [295, 478] on div "Source GPT-4o min.." at bounding box center [410, 470] width 535 height 86
click at [295, 461] on textarea at bounding box center [411, 445] width 530 height 32
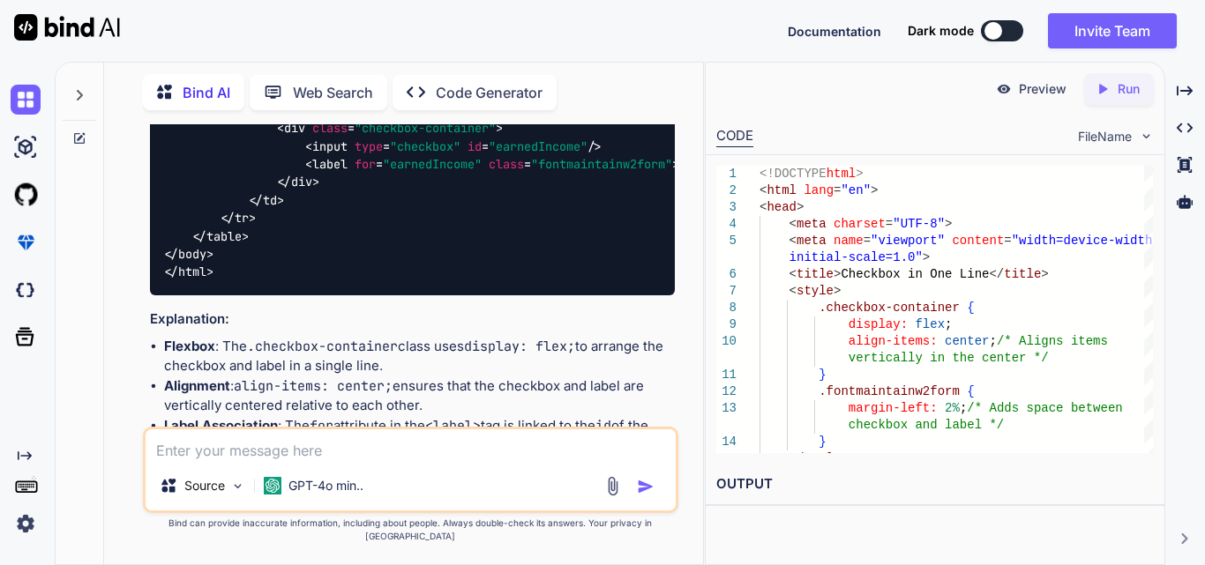
paste textarea "<input type="checkbox" /> <label class="fontmaintainw2form" style="margin-left:…"
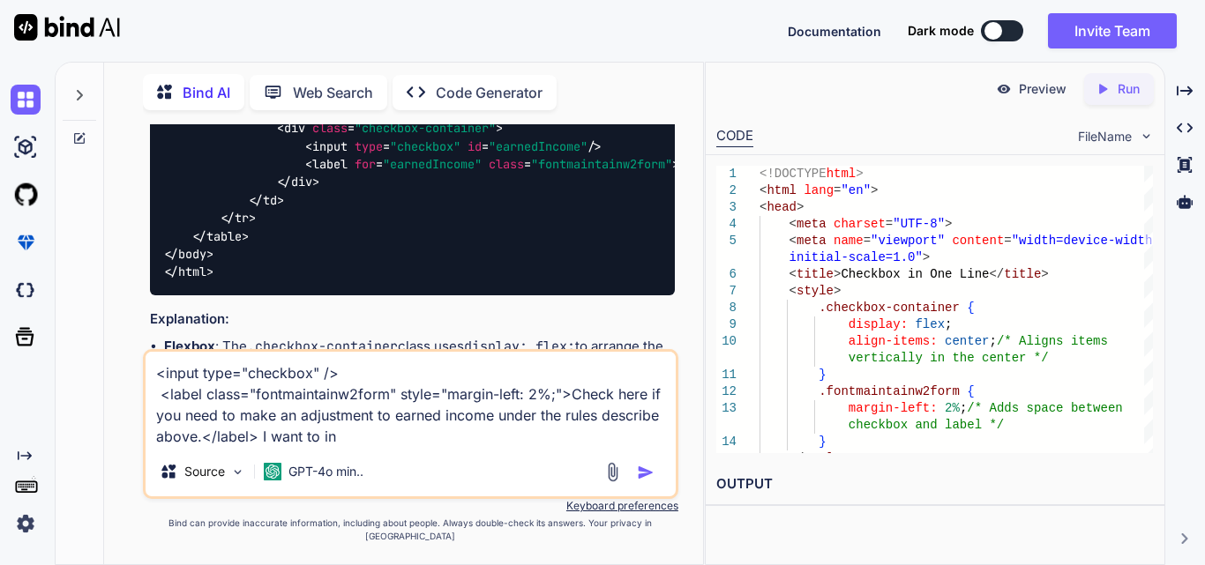
drag, startPoint x: 338, startPoint y: 456, endPoint x: 146, endPoint y: 386, distance: 203.7
click at [146, 386] on textarea "<input type="checkbox" /> <label class="fontmaintainw2form" style="margin-left:…" at bounding box center [411, 399] width 530 height 95
paste textarea "tr> <td> <label class="fontmaintainw2form" style="margin-left: 1%;">Wages and s…"
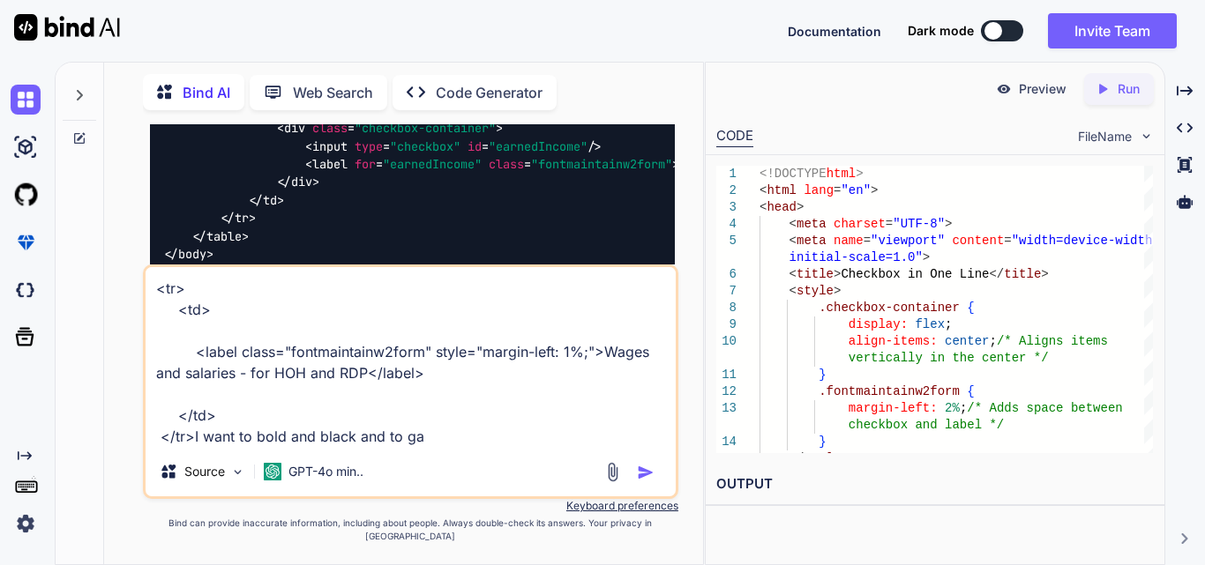
type textarea "<tr> <td> <label class="fontmaintainw2form" style="margin-left: 1%;">Wages and …"
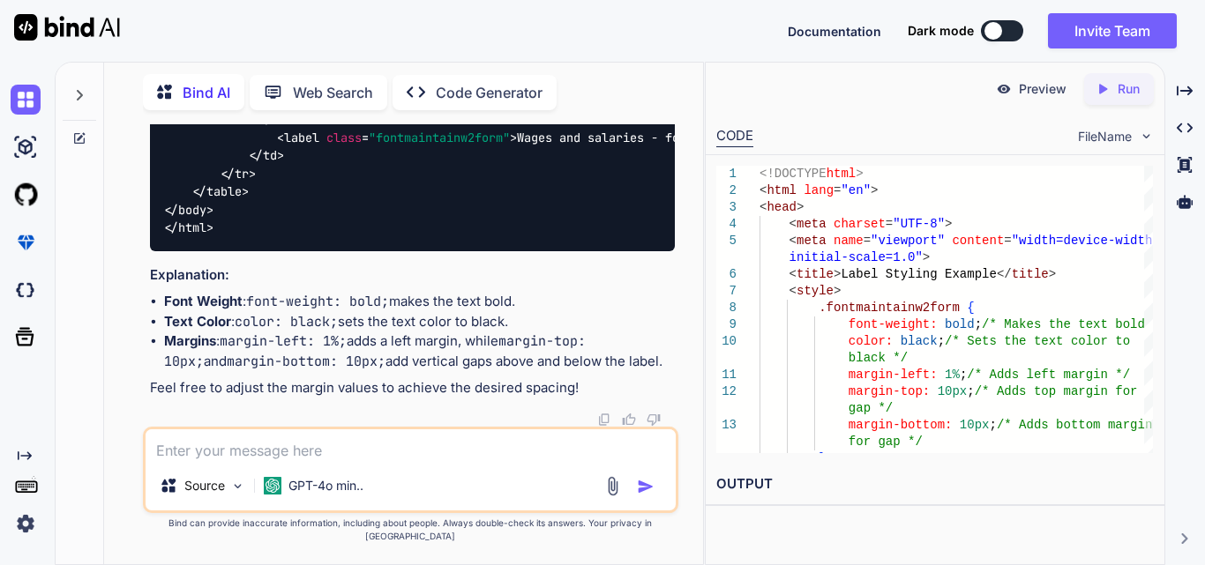
scroll to position [2609, 0]
drag, startPoint x: 219, startPoint y: 152, endPoint x: 244, endPoint y: 258, distance: 109.7
click at [244, 251] on div "<!DOCTYPE html > < html lang = "en" > < head > < meta charset = "UTF-8" > < met…" at bounding box center [412, 31] width 525 height 442
copy span ".fontmaintainw2form { font-weight : bold; /* Makes the text bold */ color : bla…"
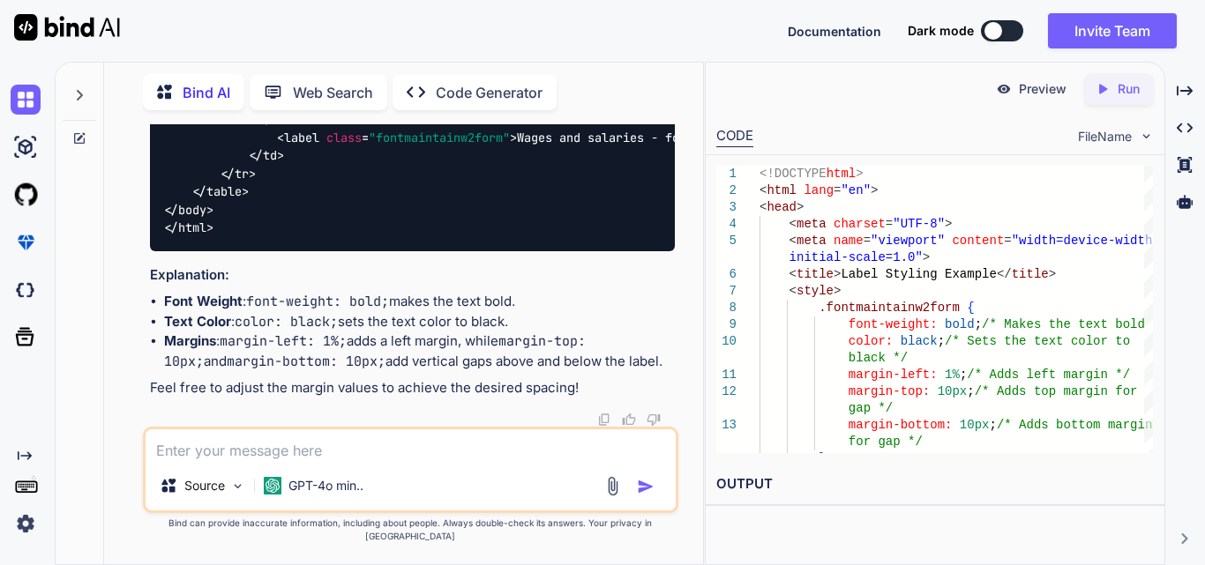
drag, startPoint x: 372, startPoint y: 283, endPoint x: 337, endPoint y: 271, distance: 37.4
click at [371, 251] on div "<!DOCTYPE html > < html lang = "en" > < head > < meta charset = "UTF-8" > < met…" at bounding box center [412, 31] width 525 height 442
drag, startPoint x: 248, startPoint y: 169, endPoint x: 344, endPoint y: 184, distance: 97.3
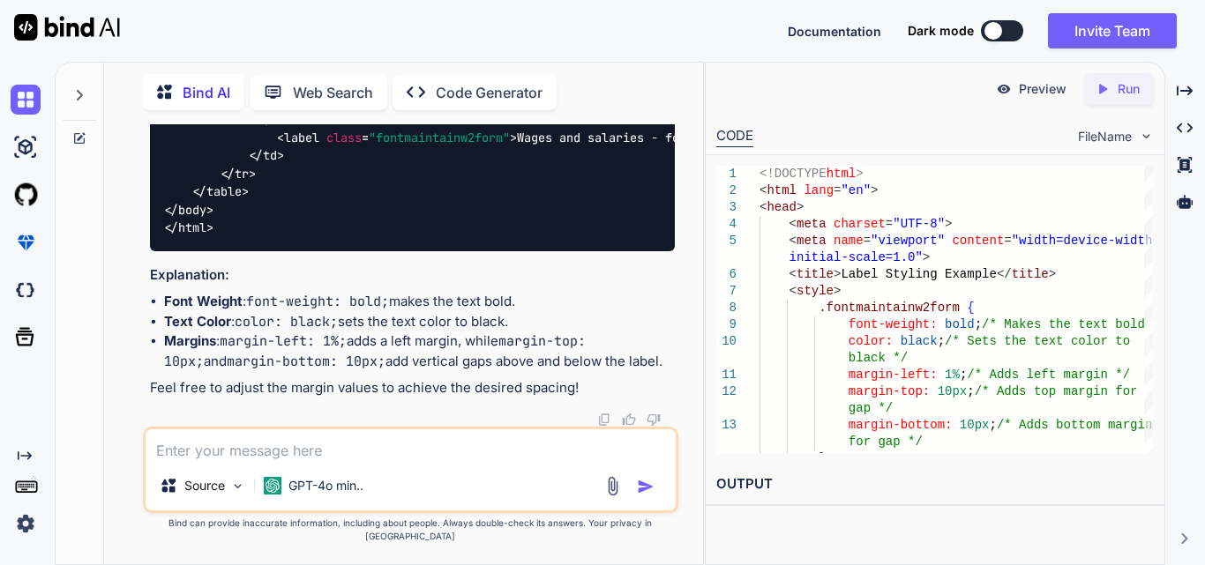
drag, startPoint x: 380, startPoint y: 168, endPoint x: 247, endPoint y: 168, distance: 133.2
copy span "font-weight : bold;"
drag, startPoint x: 343, startPoint y: 184, endPoint x: 250, endPoint y: 186, distance: 93.5
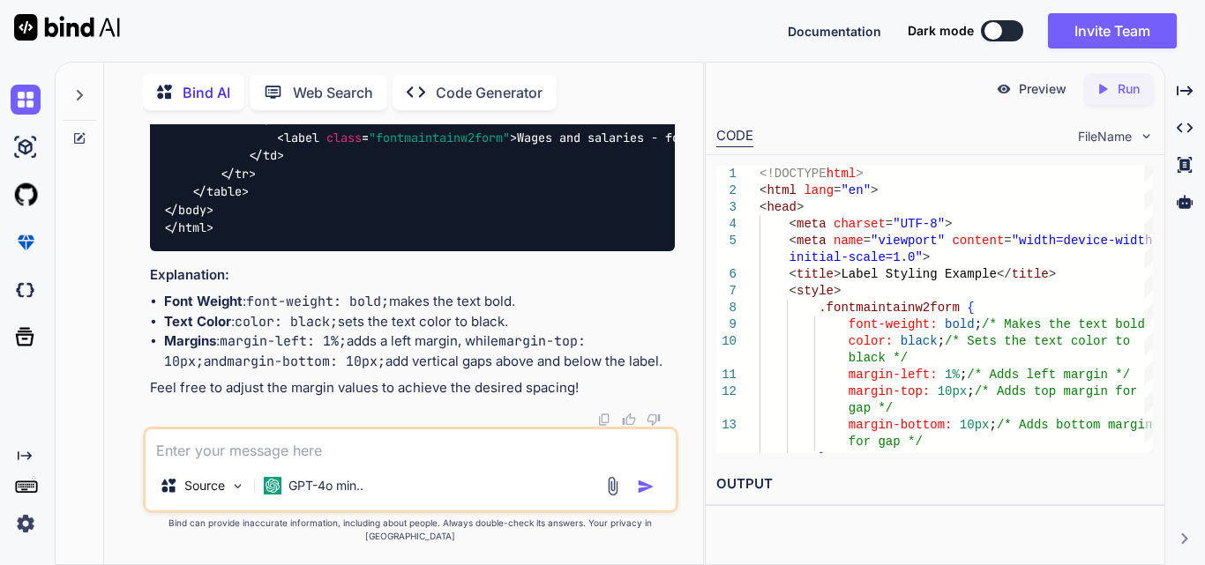
copy span "color : black;"
